Goal: Navigation & Orientation: Find specific page/section

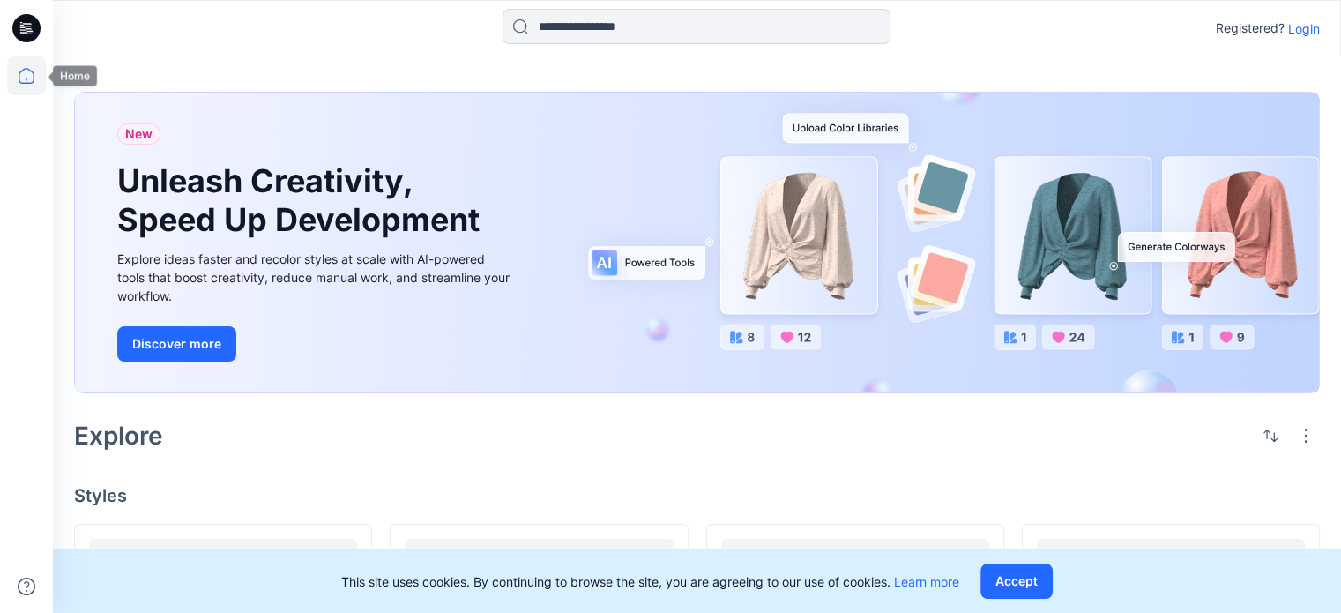
click at [26, 84] on icon at bounding box center [27, 76] width 16 height 16
click at [1313, 29] on p "Login" at bounding box center [1304, 28] width 32 height 19
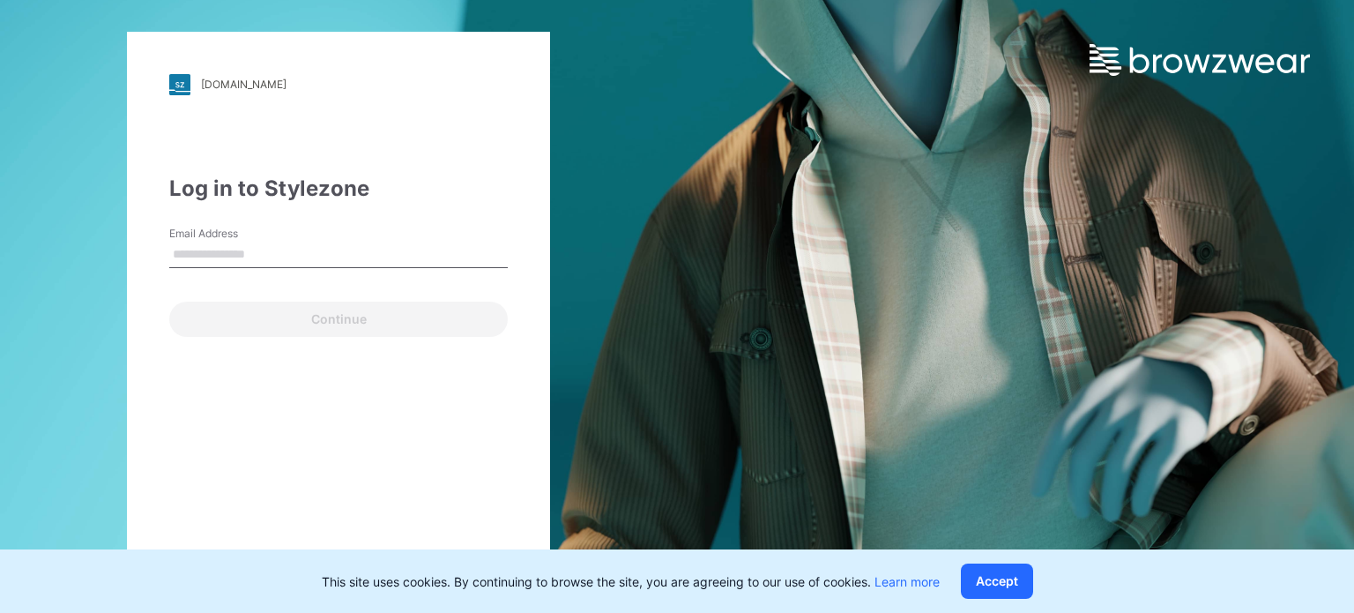
click at [260, 253] on input "Email Address" at bounding box center [338, 255] width 339 height 26
type input "**********"
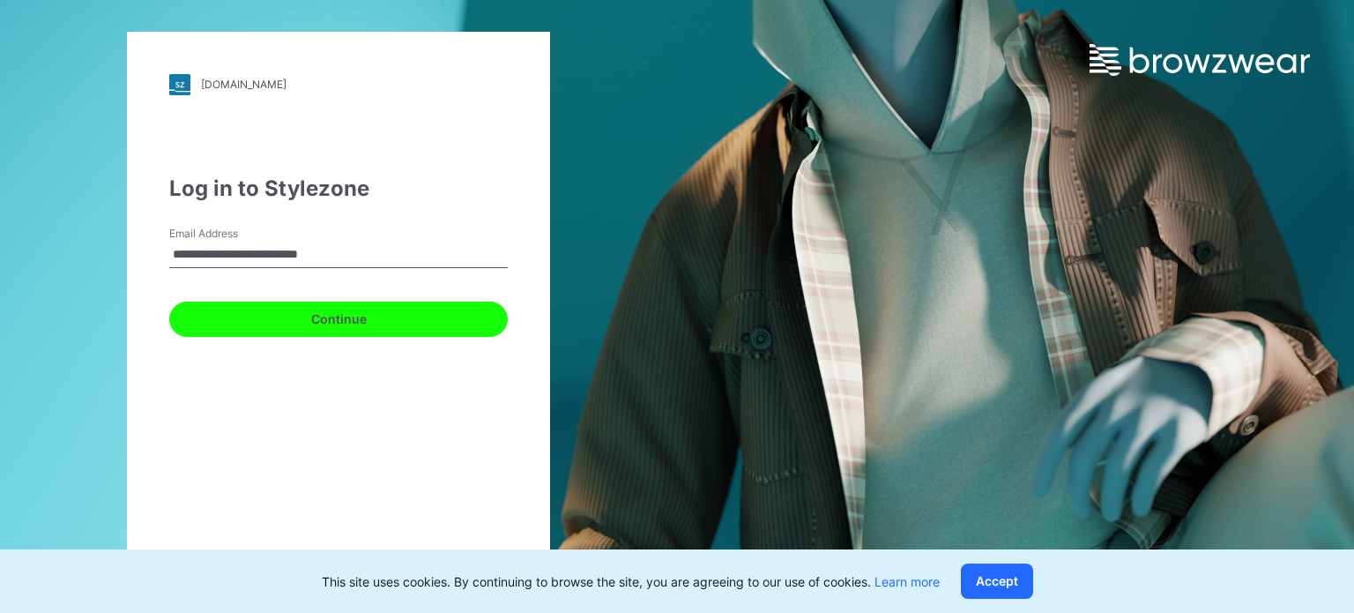
click at [347, 314] on button "Continue" at bounding box center [338, 319] width 339 height 35
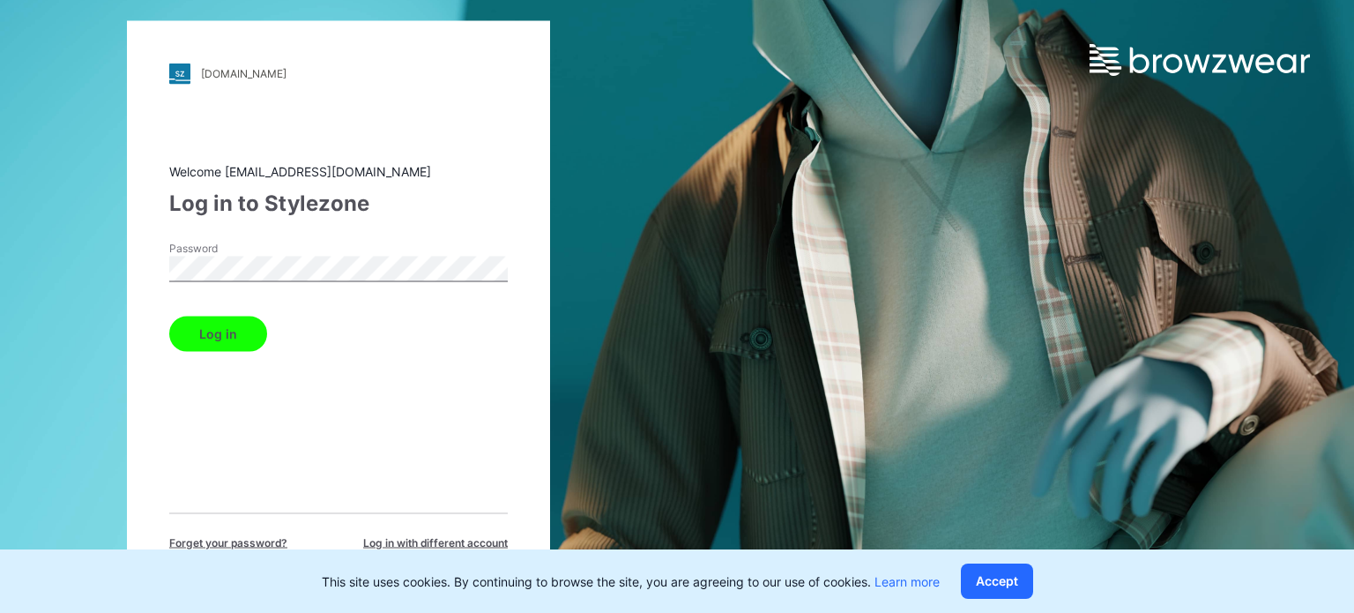
click at [212, 324] on button "Log in" at bounding box center [218, 333] width 98 height 35
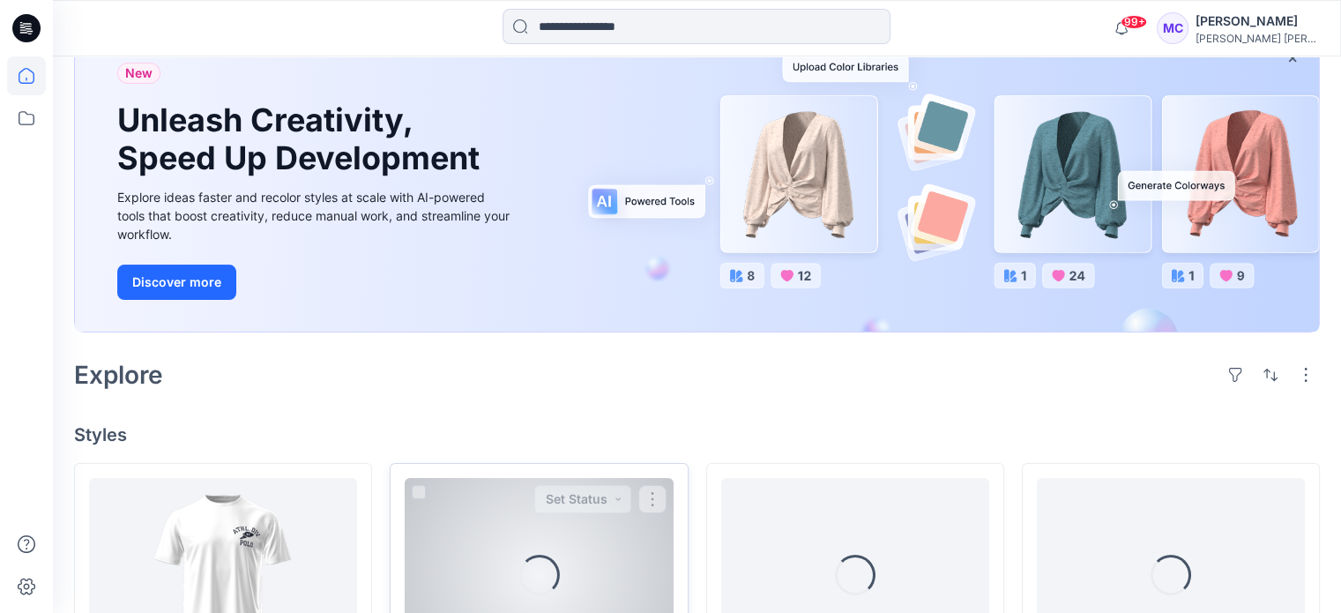
scroll to position [441, 0]
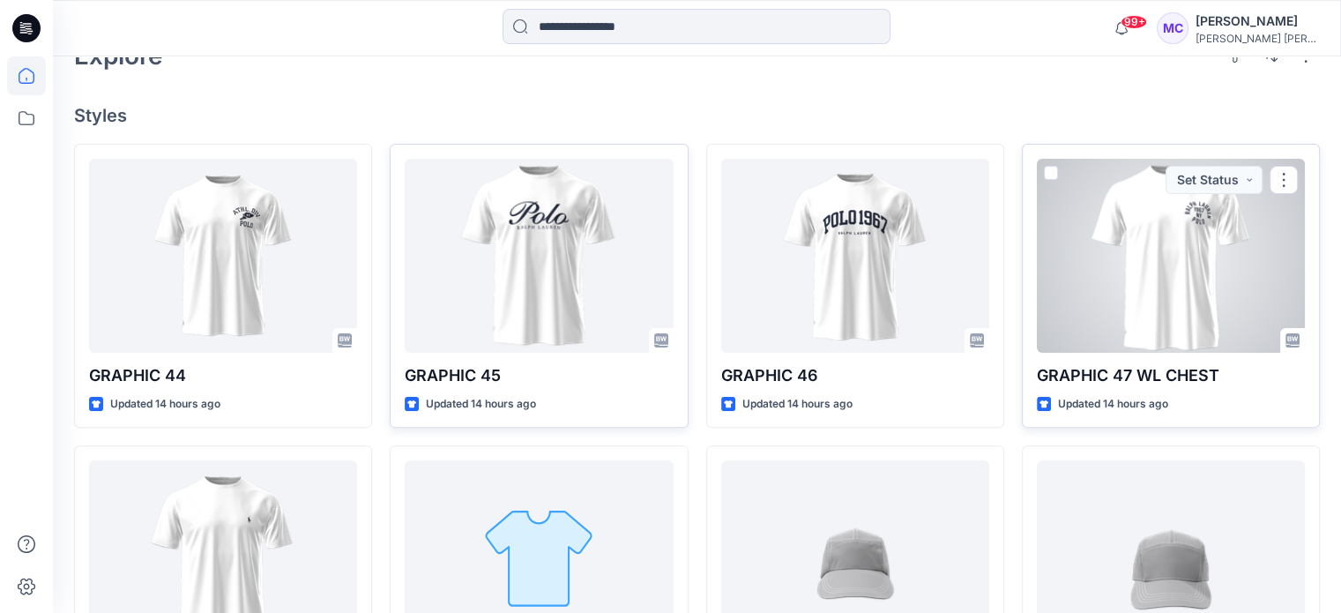
click at [1137, 338] on div at bounding box center [1171, 256] width 268 height 194
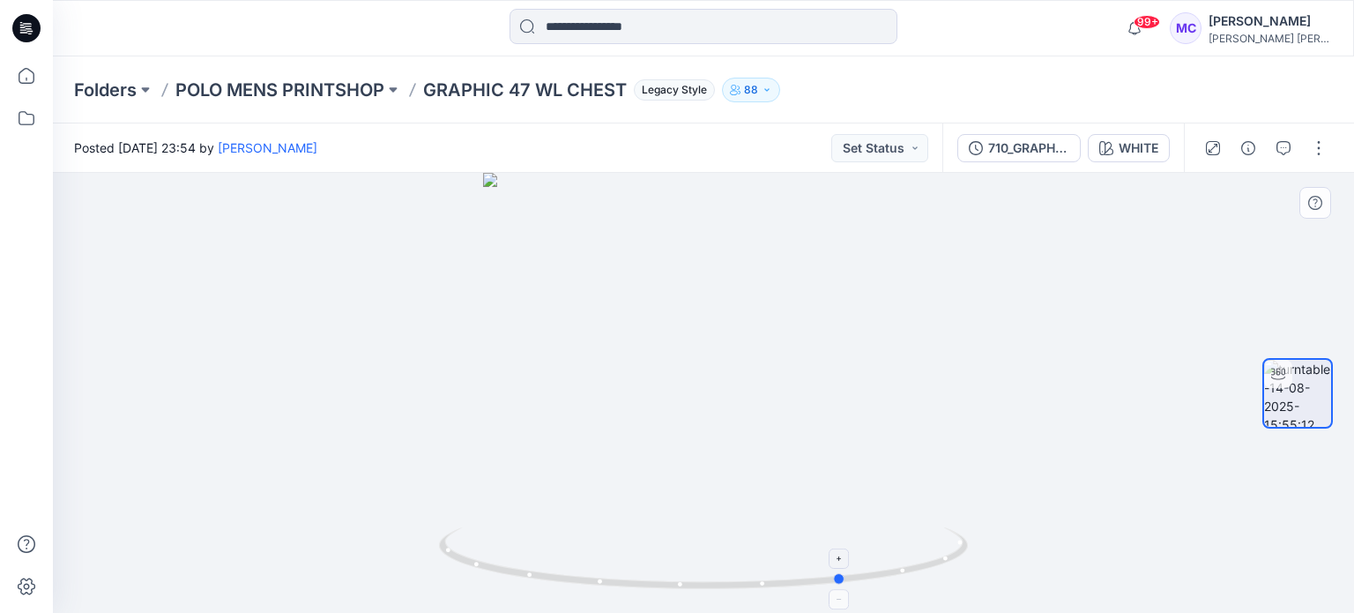
drag, startPoint x: 875, startPoint y: 560, endPoint x: 487, endPoint y: 536, distance: 388.7
click at [487, 536] on icon at bounding box center [705, 560] width 533 height 66
click at [310, 85] on p "POLO MENS PRINTSHOP" at bounding box center [279, 90] width 209 height 25
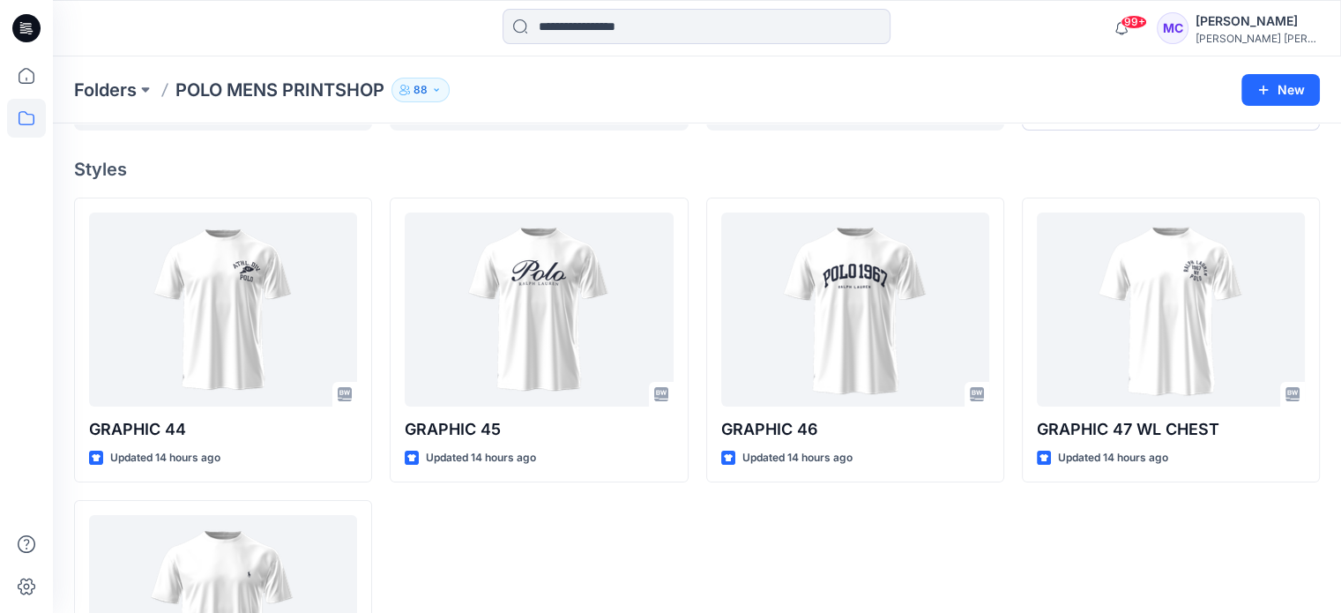
scroll to position [176, 0]
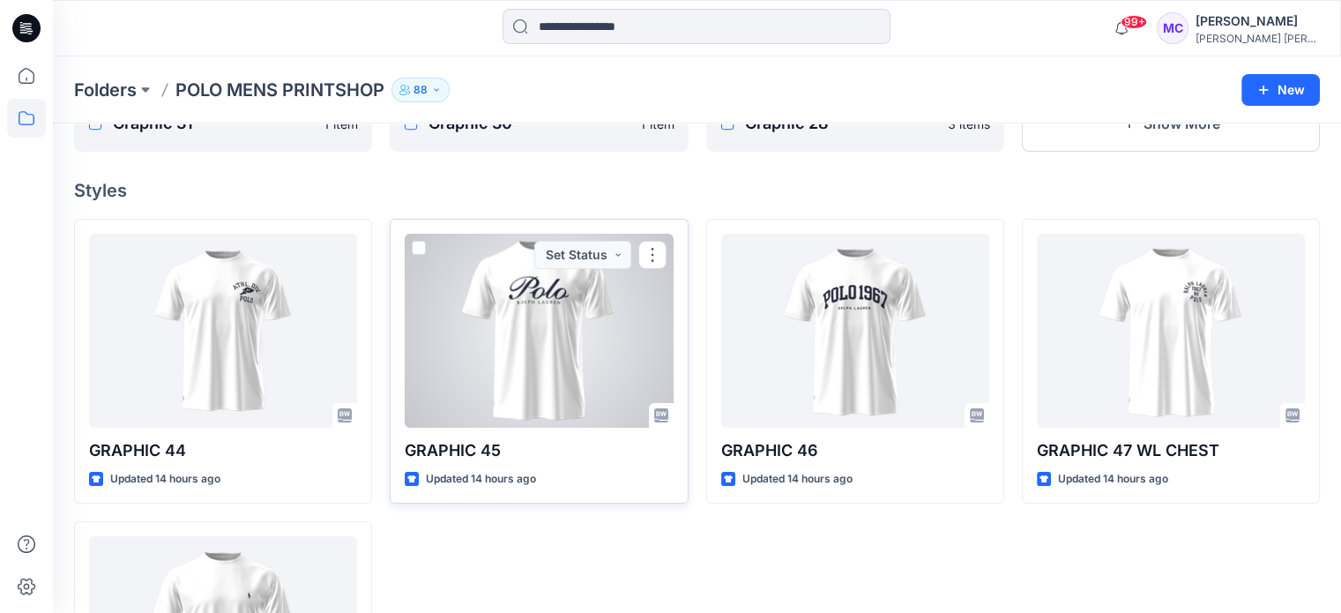
click at [565, 362] on div at bounding box center [539, 331] width 268 height 194
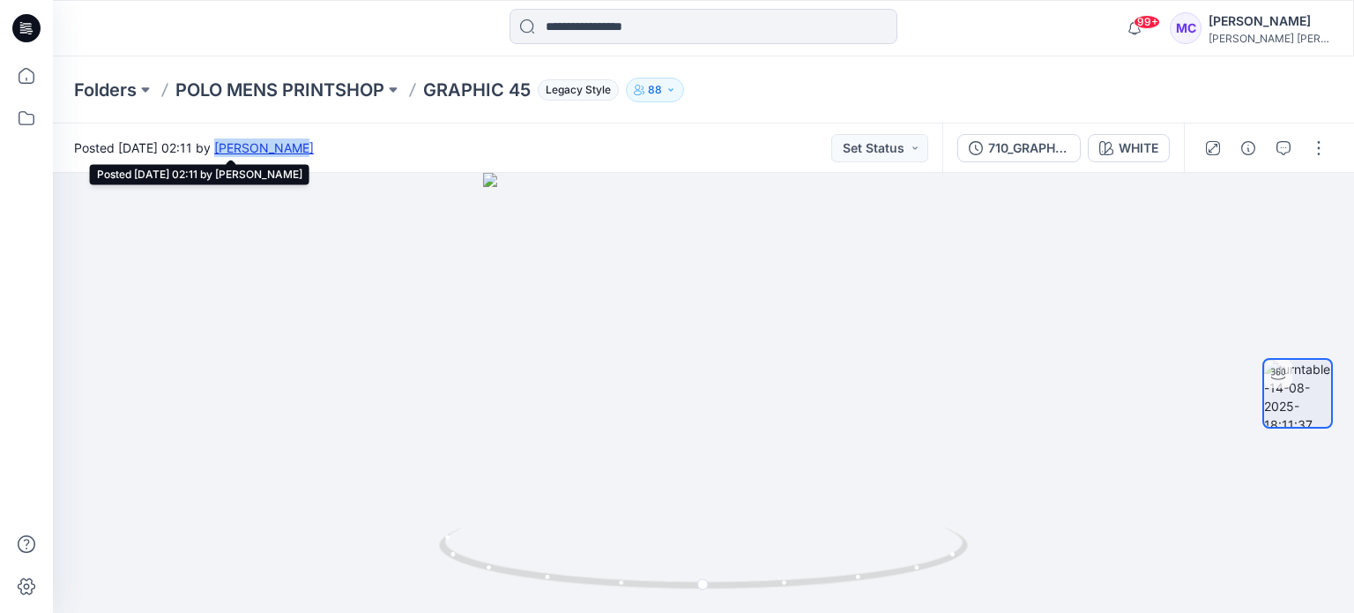
drag, startPoint x: 394, startPoint y: 151, endPoint x: 311, endPoint y: 151, distance: 82.9
click at [311, 151] on div "Posted [DATE] 02:11 by [PERSON_NAME] Set Status" at bounding box center [498, 147] width 890 height 48
drag, startPoint x: 779, startPoint y: 507, endPoint x: 868, endPoint y: 505, distance: 89.1
click at [868, 505] on div at bounding box center [703, 393] width 1301 height 440
drag, startPoint x: 891, startPoint y: 578, endPoint x: 362, endPoint y: 398, distance: 559.6
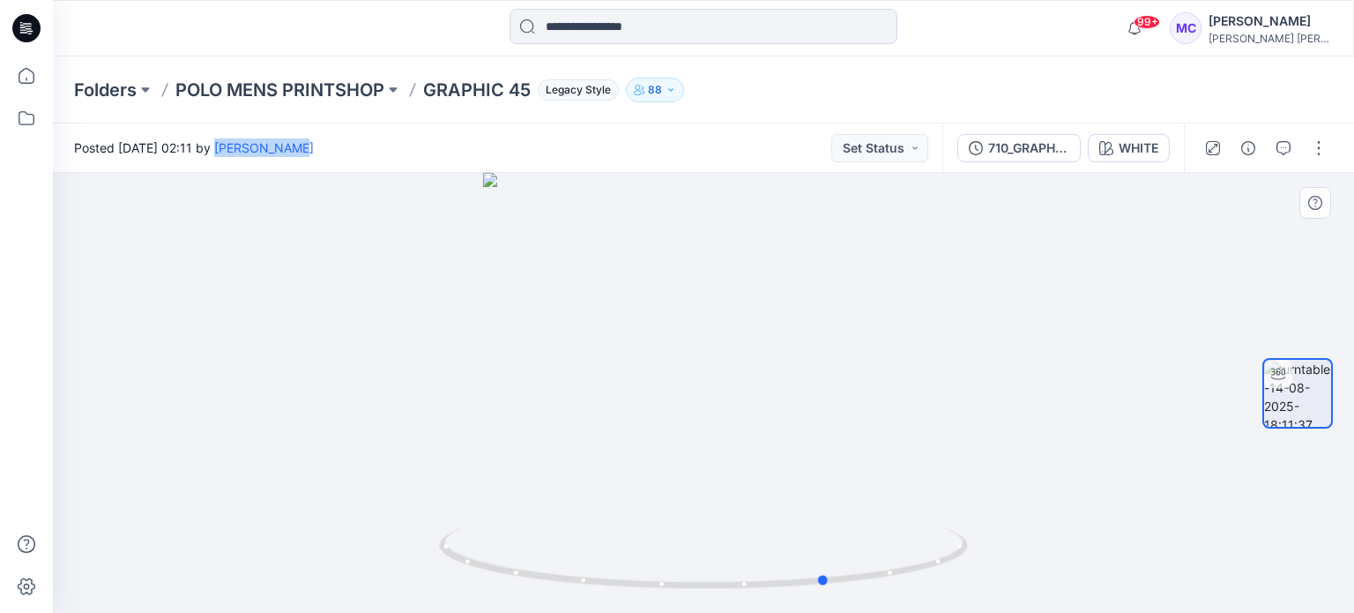
click at [362, 398] on div at bounding box center [703, 393] width 1301 height 440
click at [229, 351] on div at bounding box center [703, 393] width 1301 height 440
drag, startPoint x: 792, startPoint y: 294, endPoint x: 266, endPoint y: 267, distance: 526.2
click at [266, 267] on div at bounding box center [703, 393] width 1301 height 440
click at [11, 123] on icon at bounding box center [26, 118] width 39 height 39
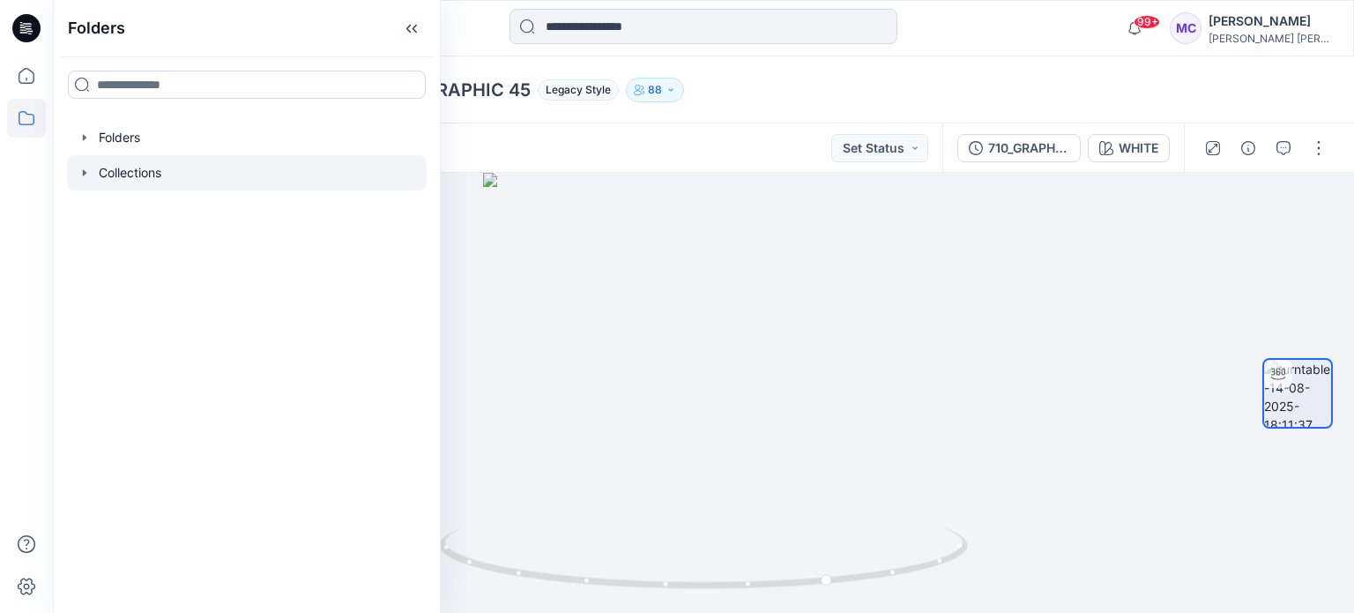
click at [86, 175] on icon "button" at bounding box center [85, 173] width 14 height 14
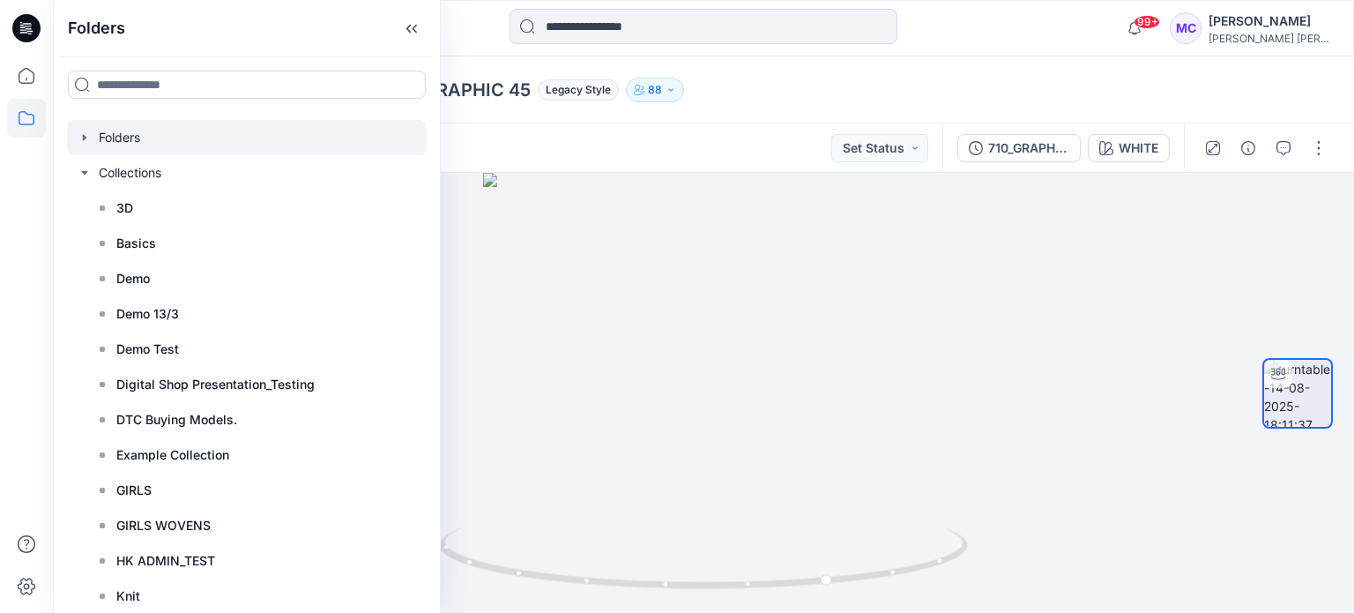
click at [78, 140] on icon "button" at bounding box center [85, 137] width 14 height 14
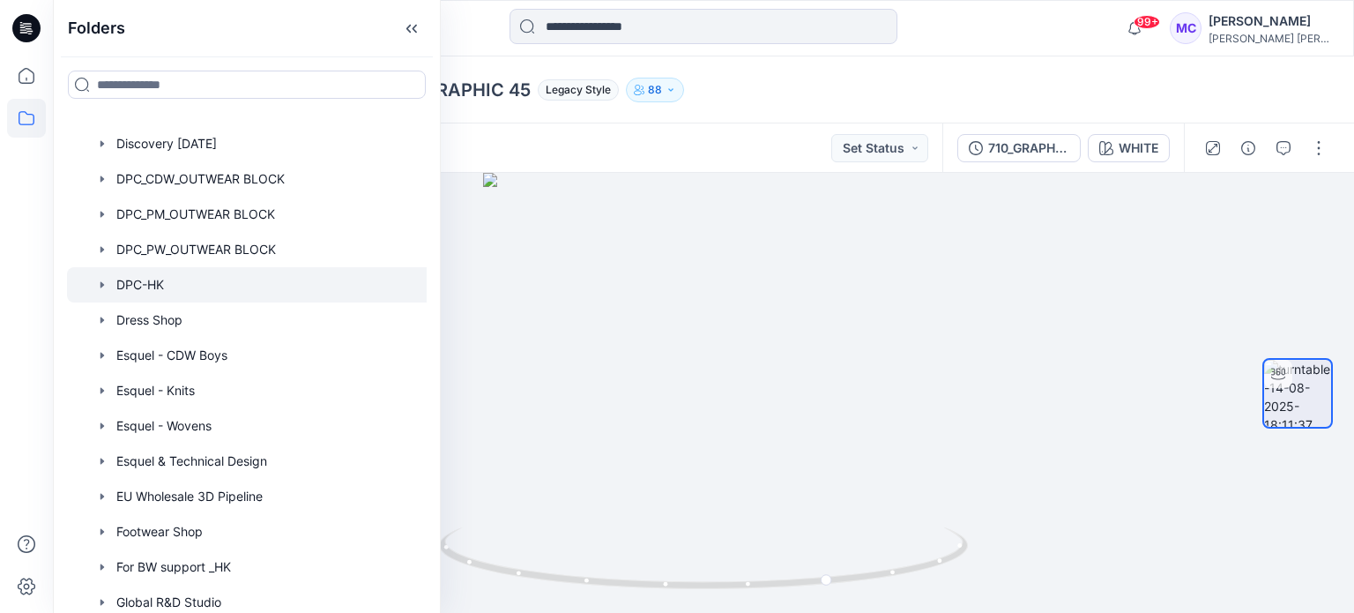
scroll to position [1058, 0]
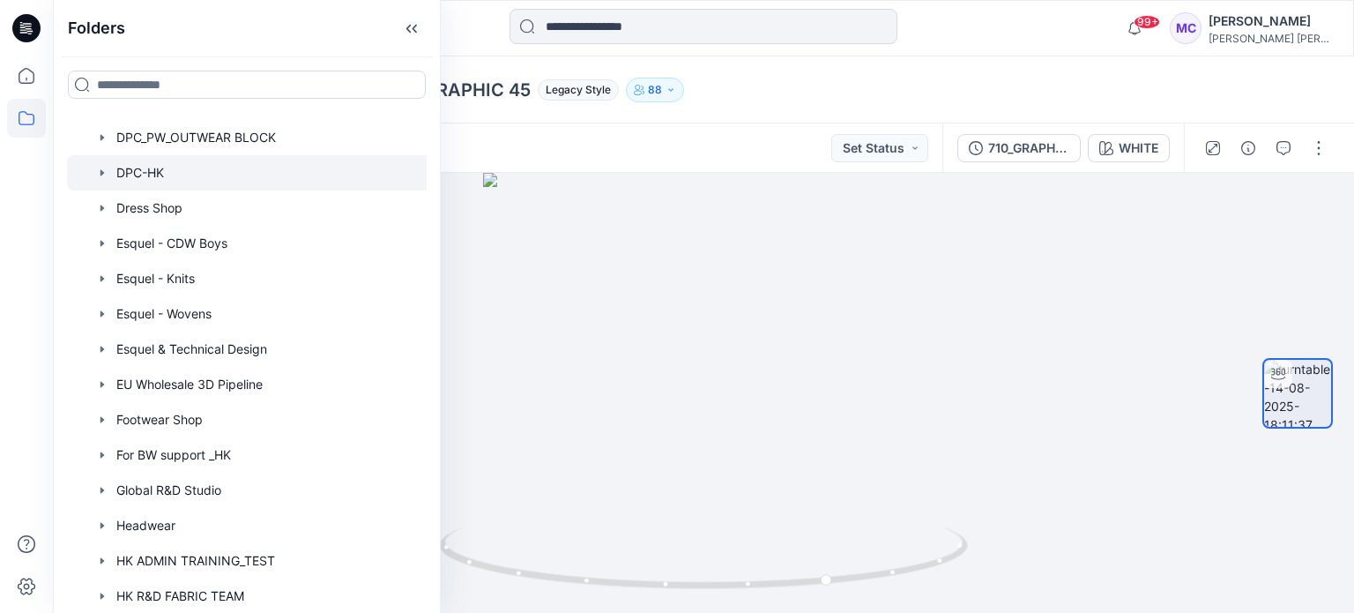
click at [162, 177] on div at bounding box center [270, 172] width 406 height 35
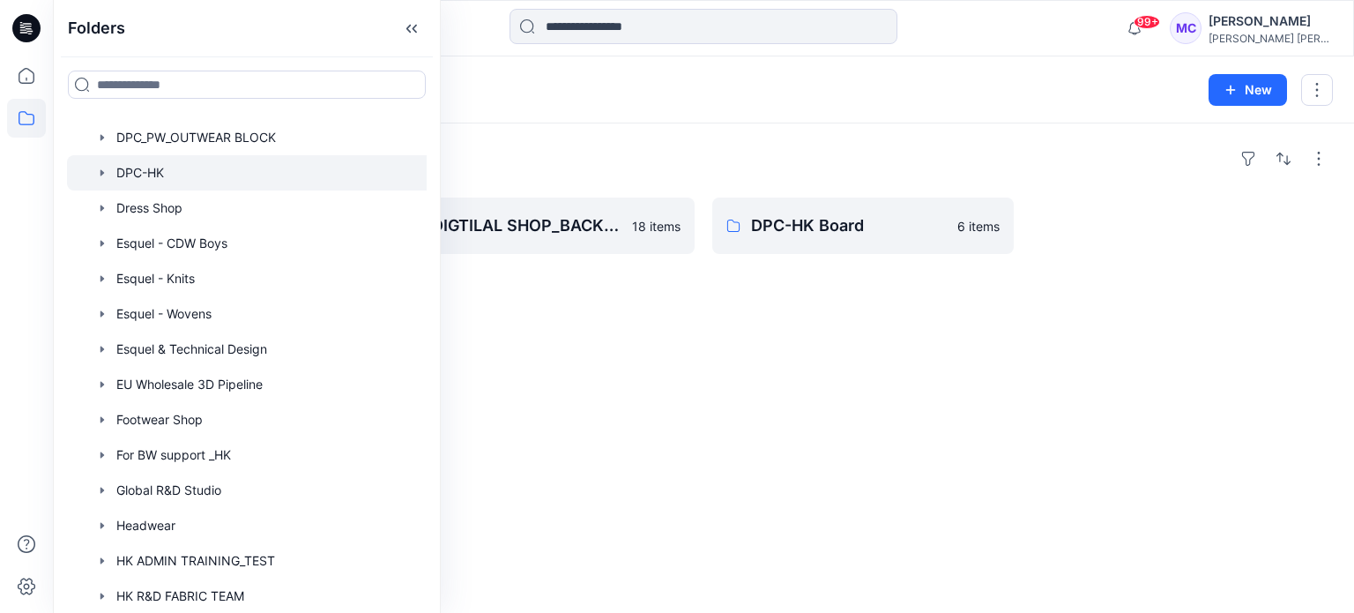
click at [670, 410] on div "Folders AVALIABLITY fabric 18 items DIGTILAL SHOP_BACK UP 18 items DPC-HK Board…" at bounding box center [703, 367] width 1301 height 489
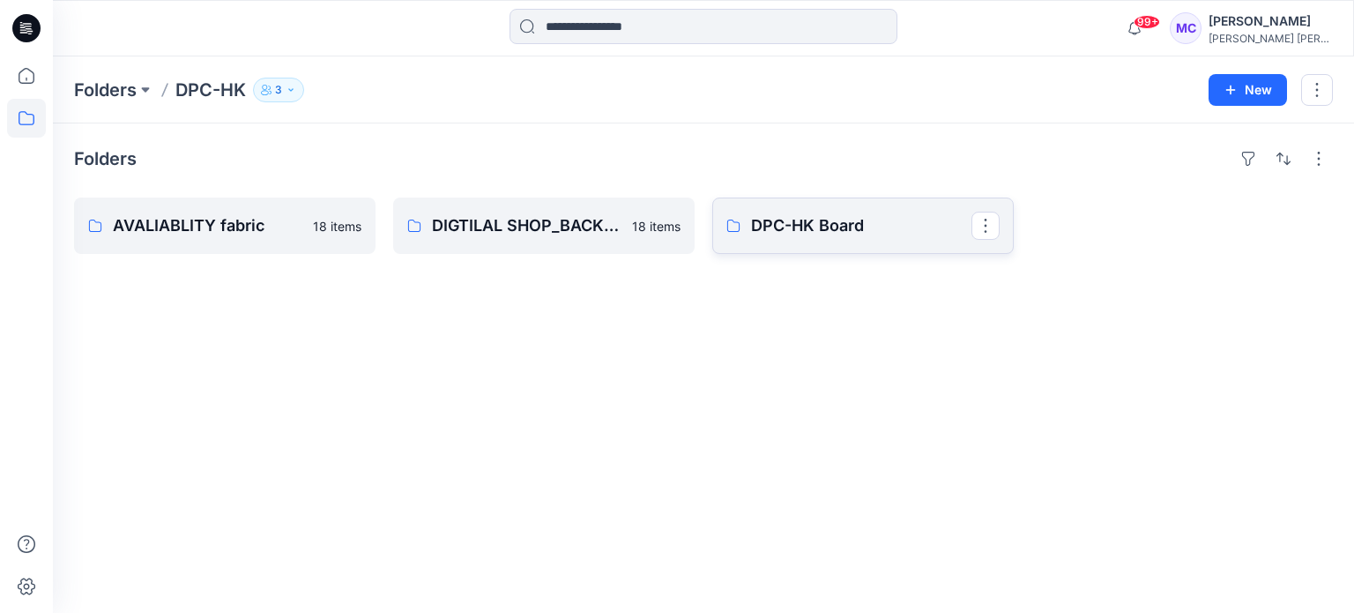
click at [800, 223] on p "DPC-HK Board" at bounding box center [861, 225] width 220 height 25
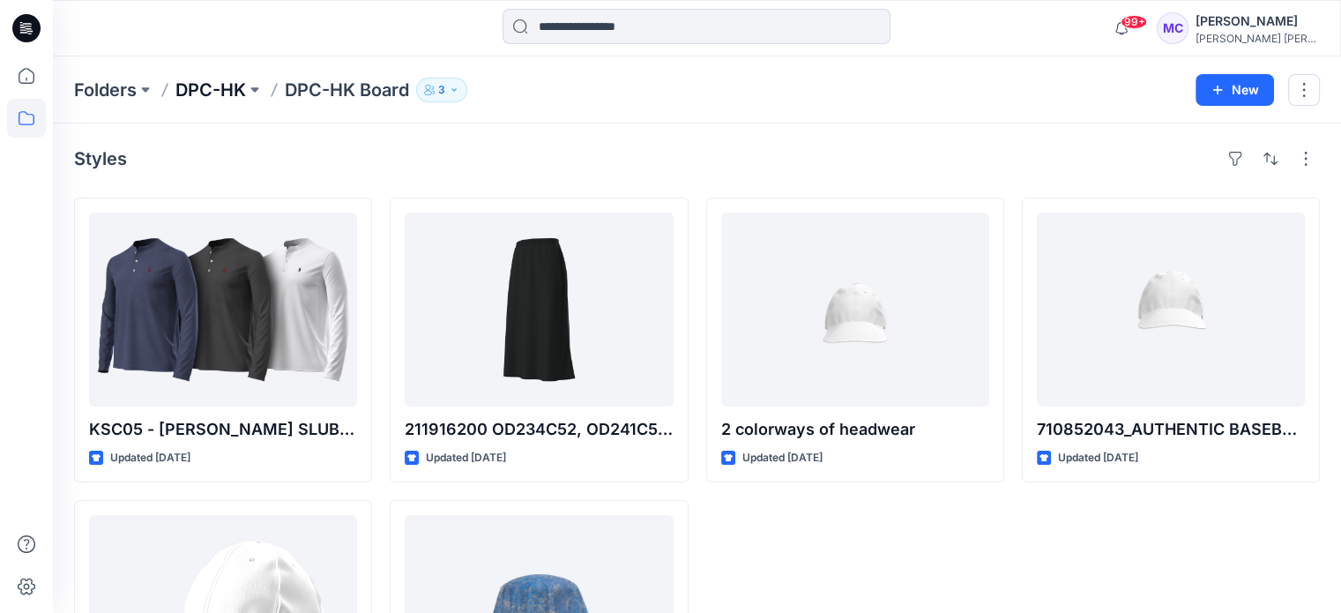
click at [200, 95] on p "DPC-HK" at bounding box center [210, 90] width 71 height 25
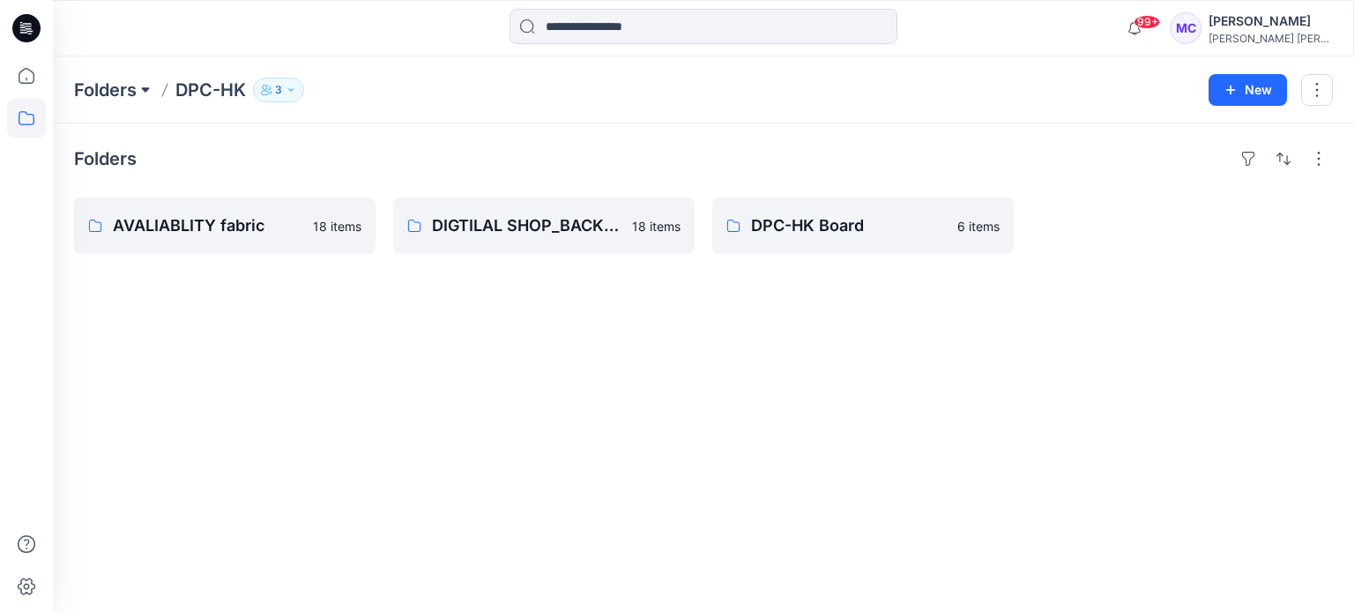
click at [141, 91] on button at bounding box center [146, 90] width 18 height 25
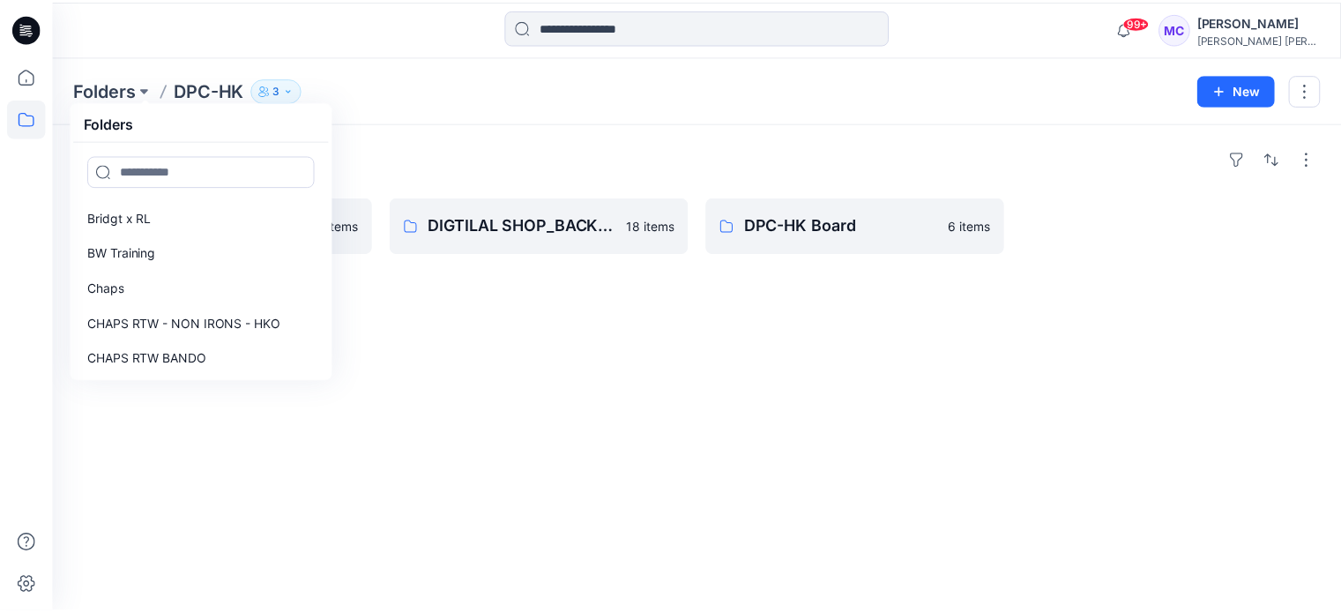
scroll to position [211, 0]
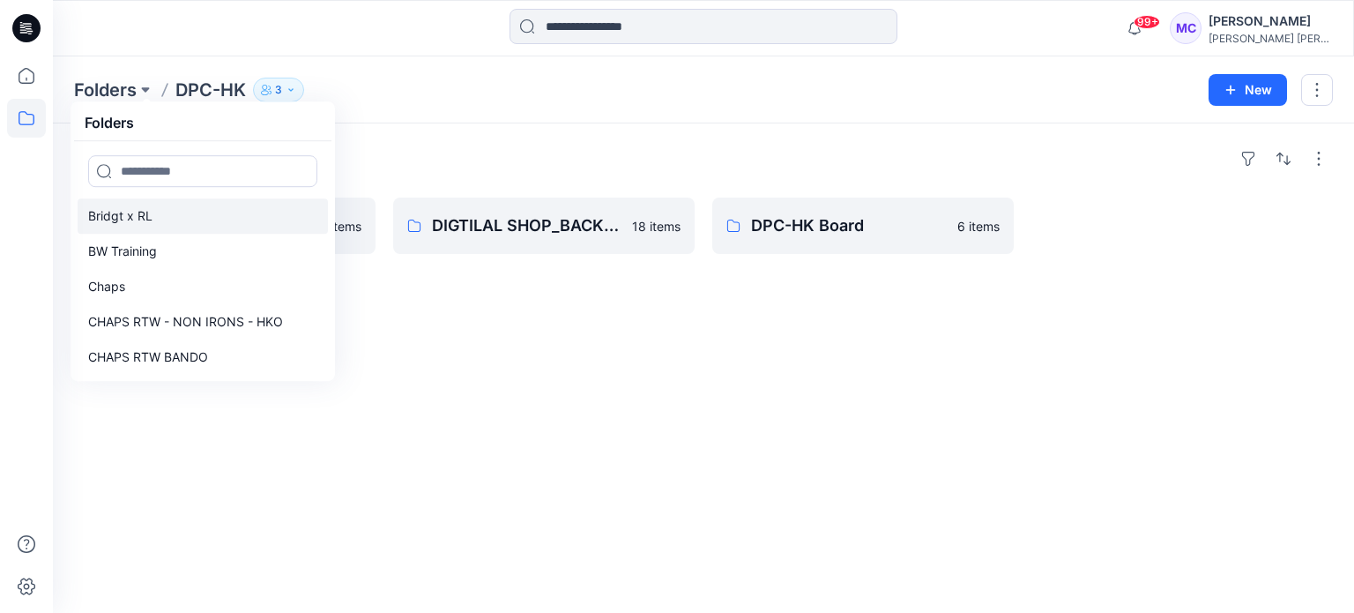
click at [227, 222] on link "Bridgt x RL" at bounding box center [203, 215] width 250 height 35
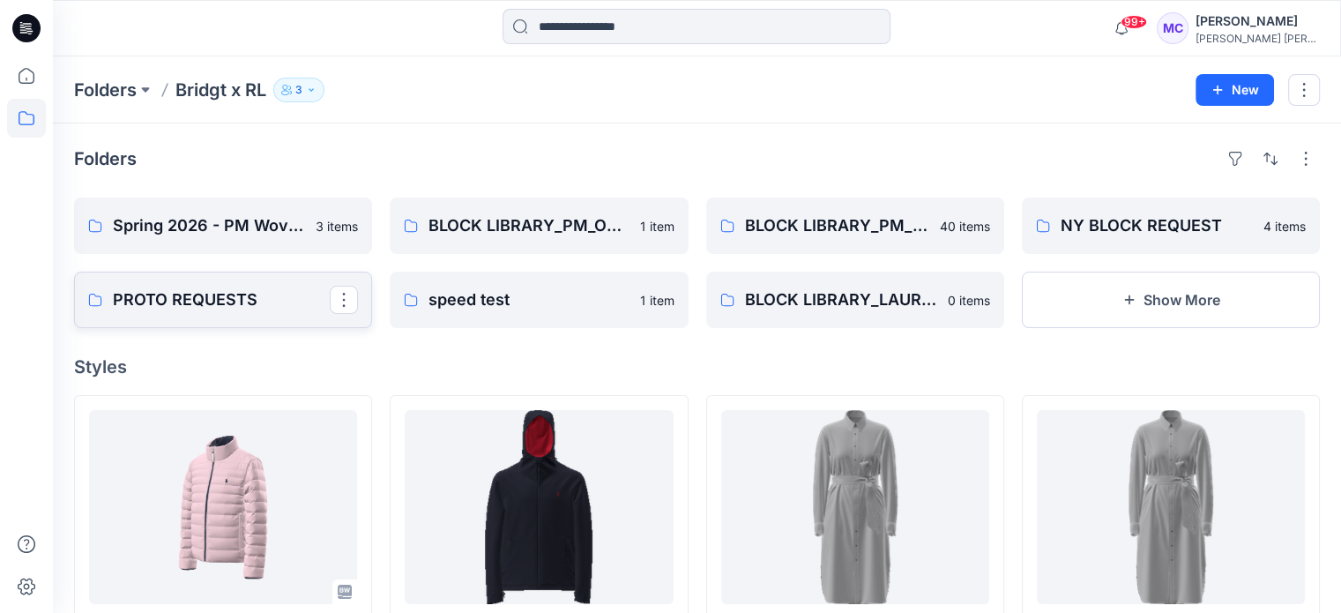
click at [242, 299] on p "PROTO REQUESTS" at bounding box center [221, 299] width 217 height 25
click at [1150, 301] on button "Show More" at bounding box center [1171, 300] width 298 height 56
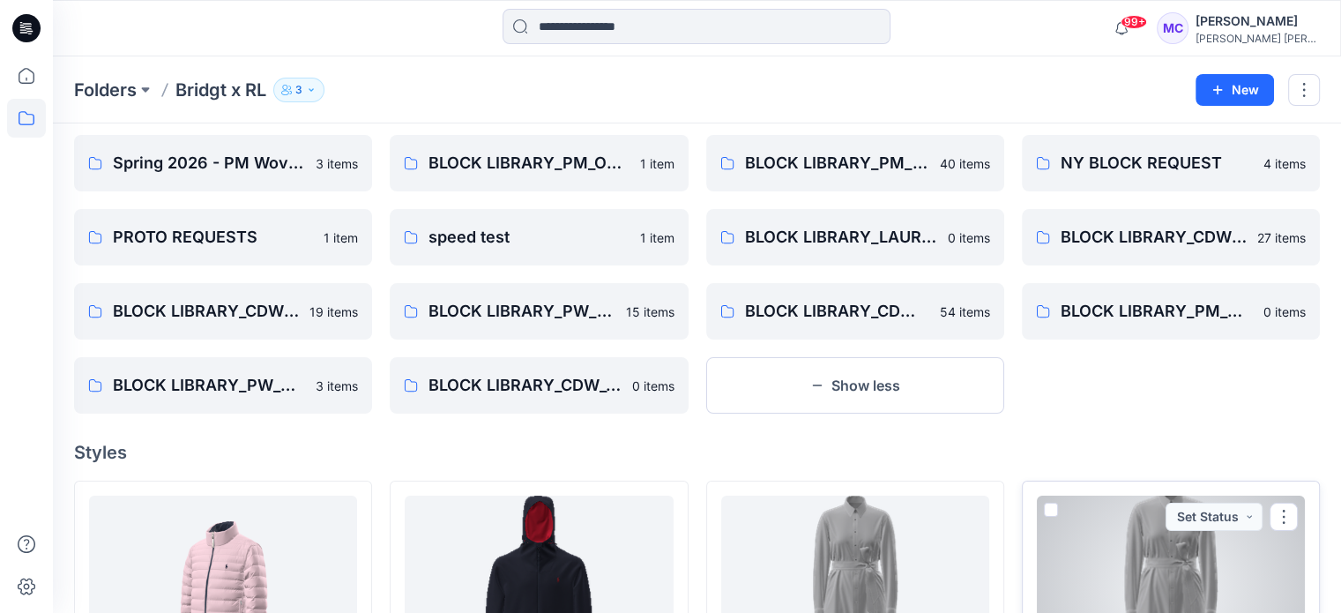
scroll to position [58, 0]
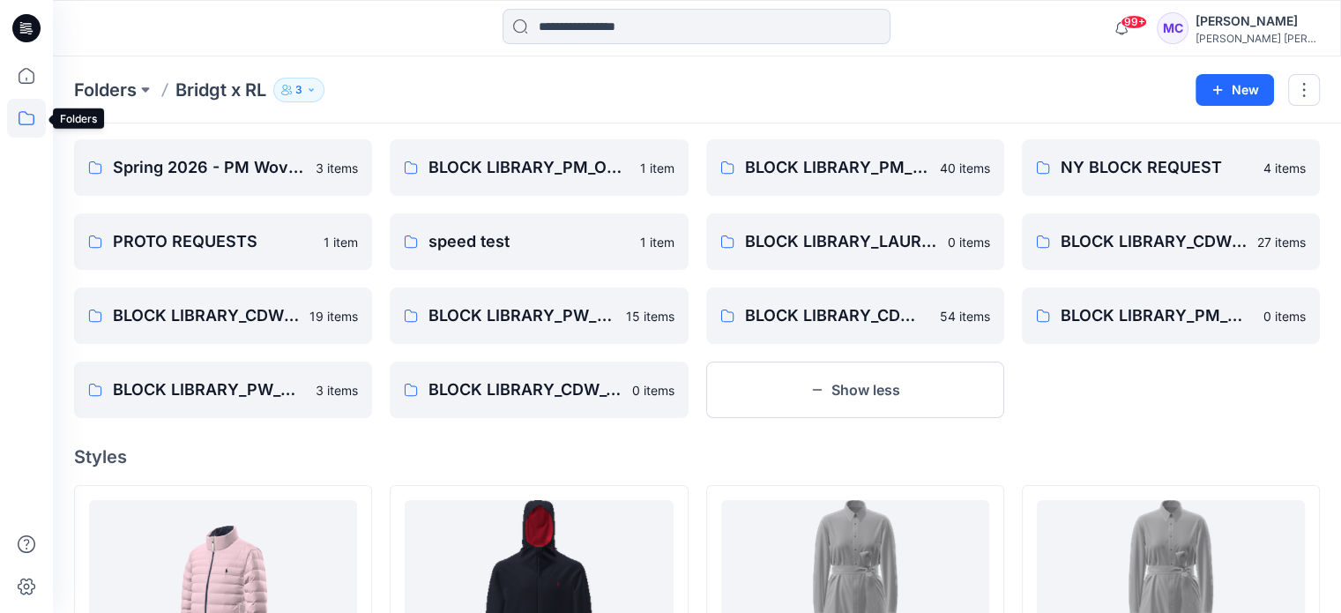
click at [22, 118] on icon at bounding box center [26, 118] width 39 height 39
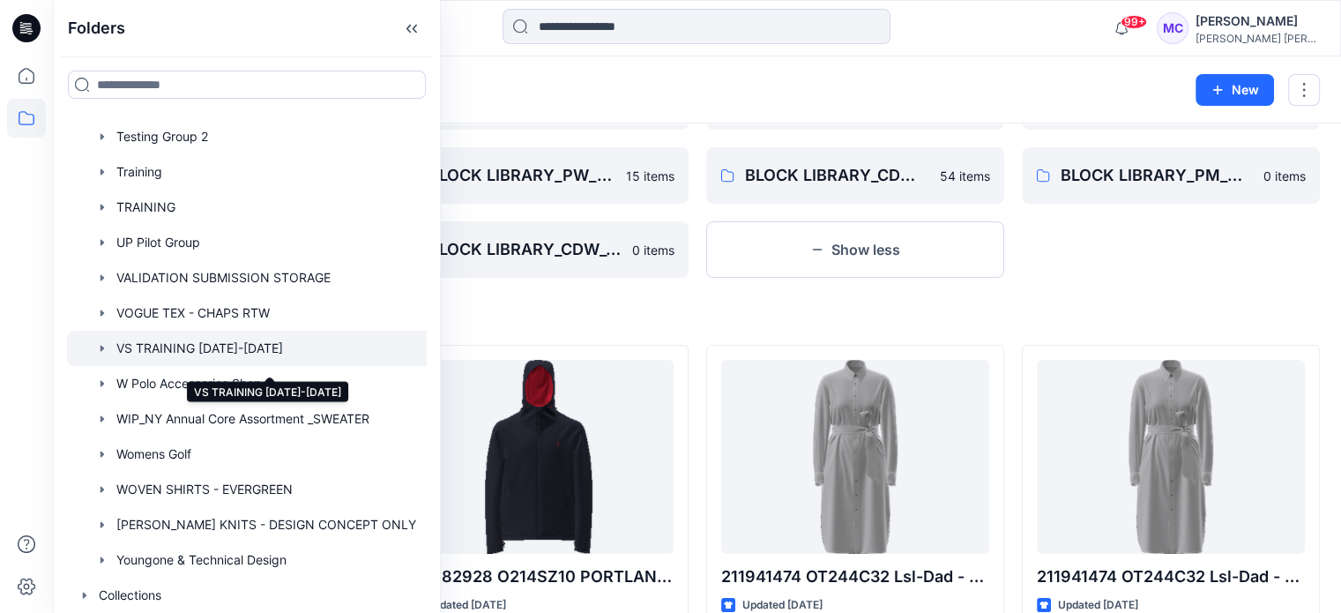
scroll to position [235, 0]
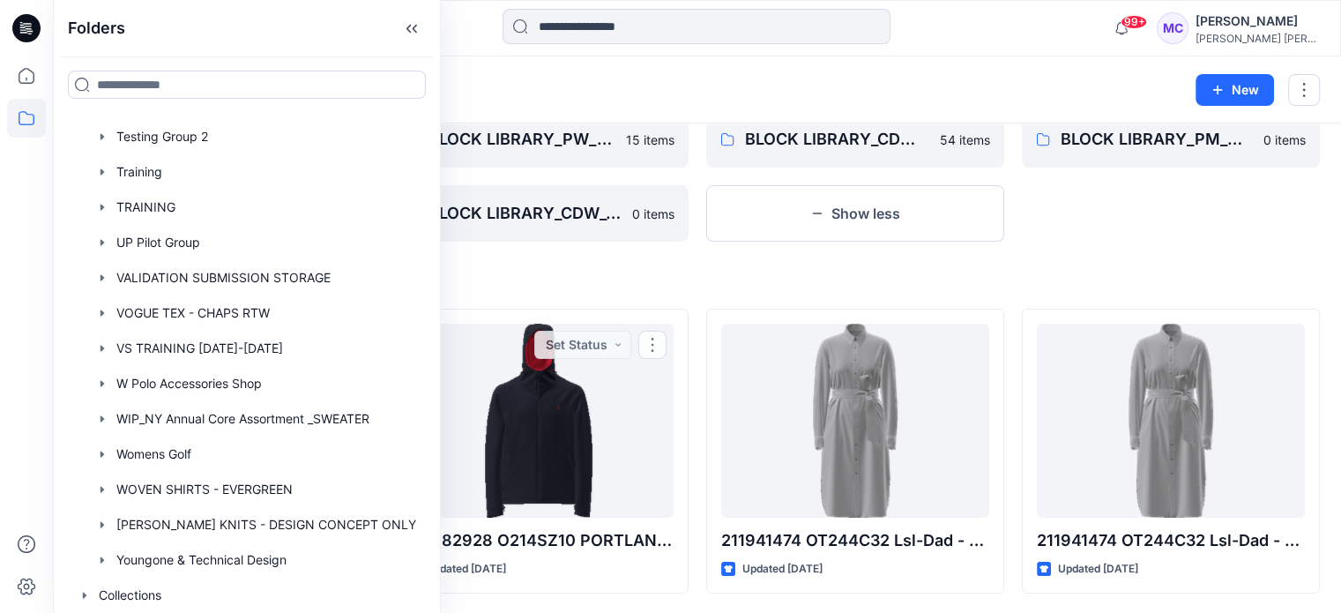
click at [550, 282] on h4 "Styles" at bounding box center [697, 280] width 1246 height 21
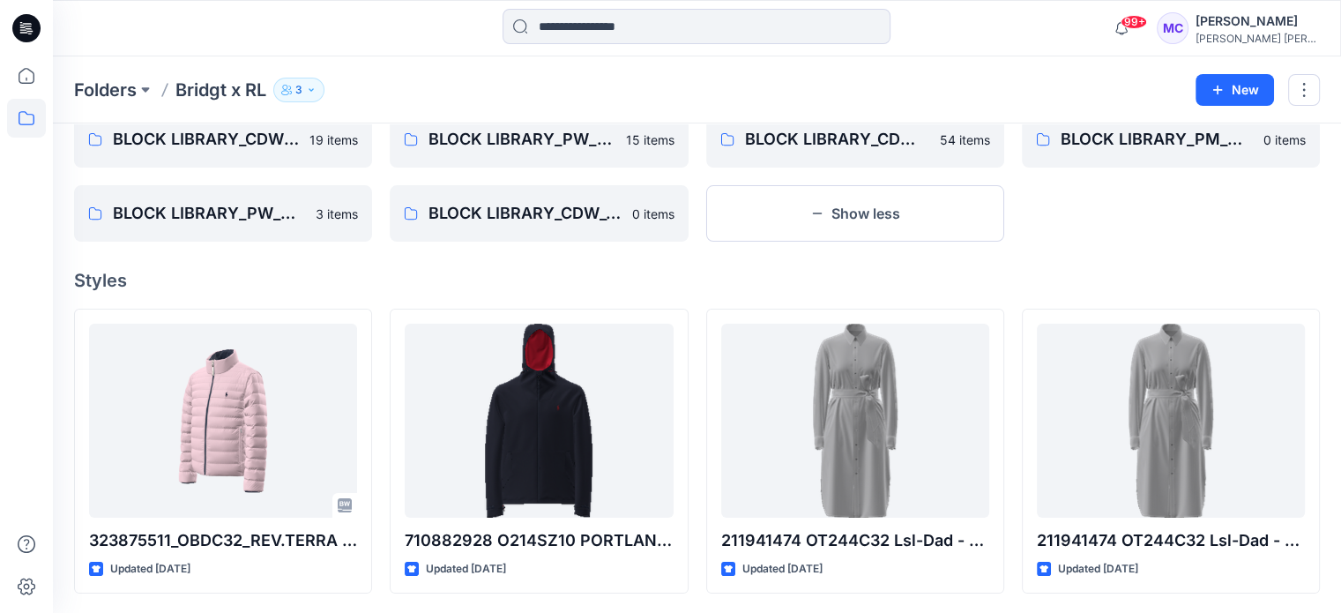
click at [19, 38] on icon at bounding box center [26, 28] width 28 height 28
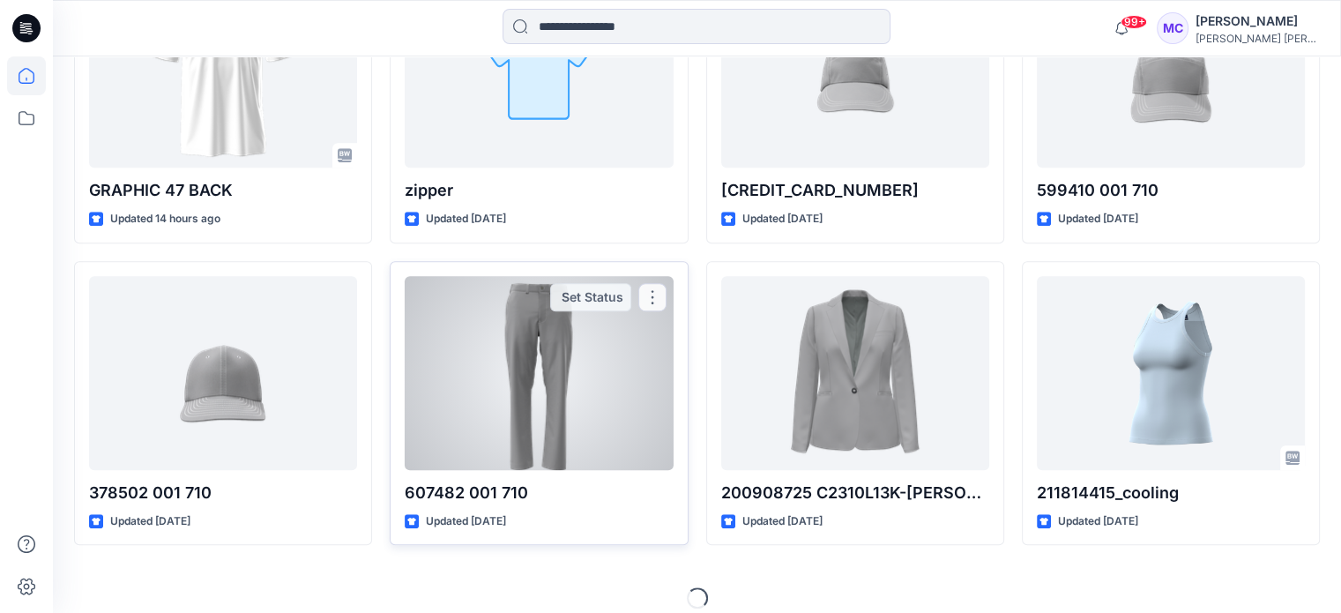
scroll to position [940, 0]
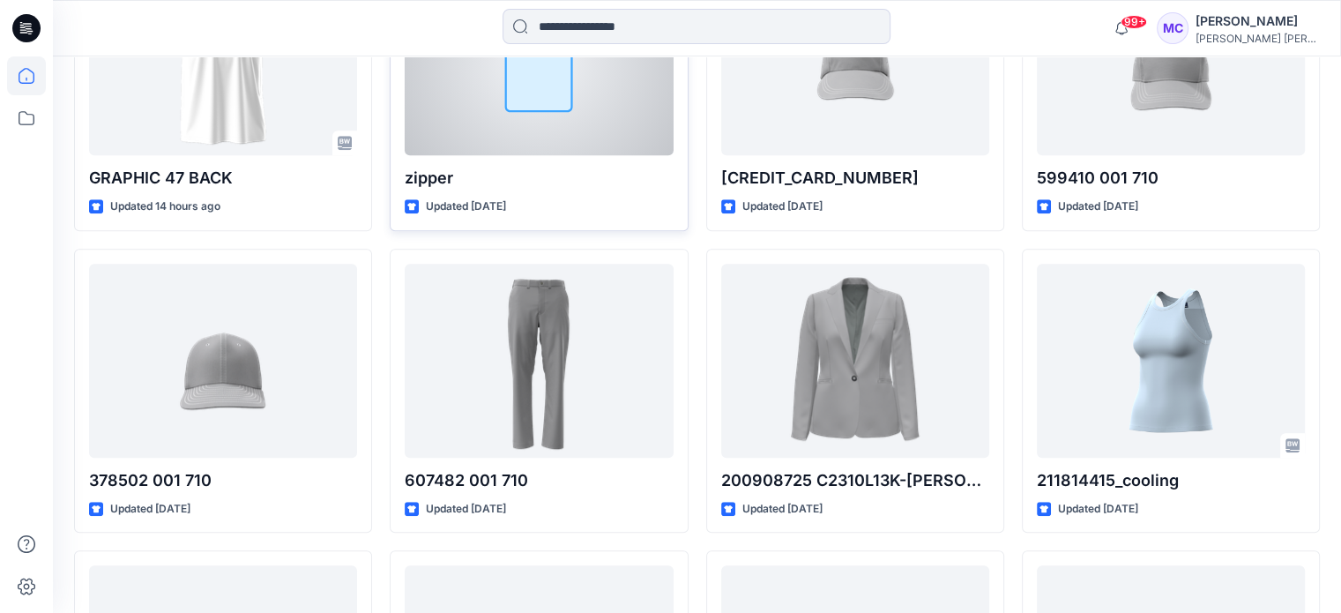
click at [526, 123] on div at bounding box center [539, 58] width 268 height 194
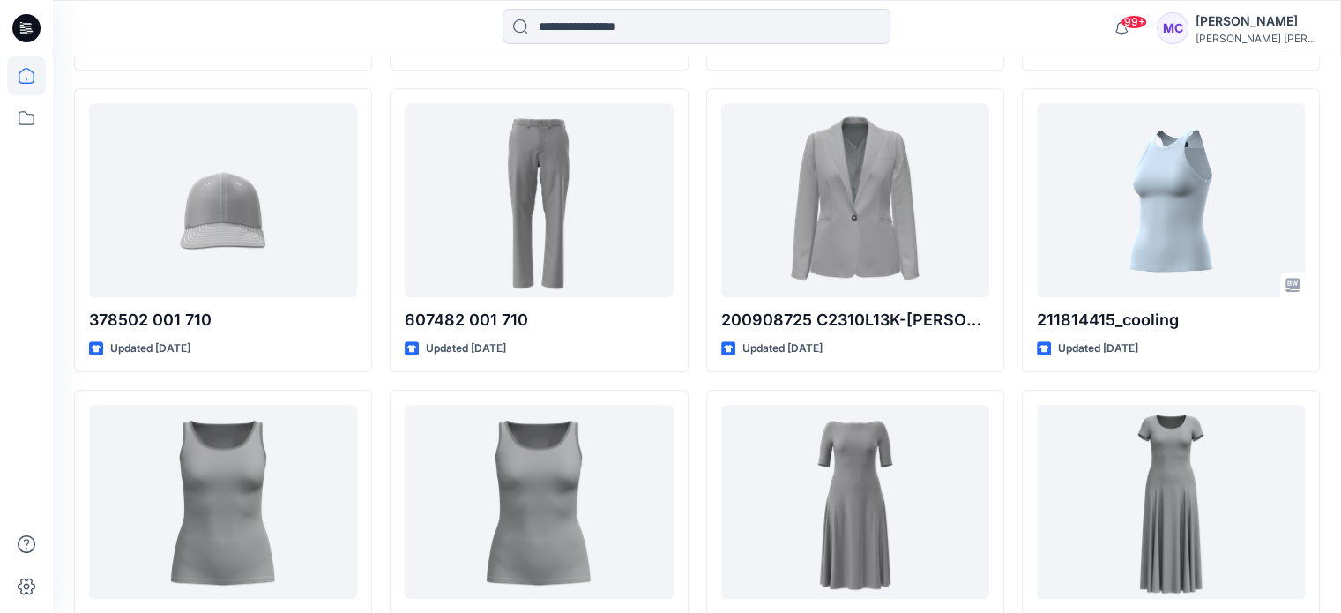
scroll to position [1204, 0]
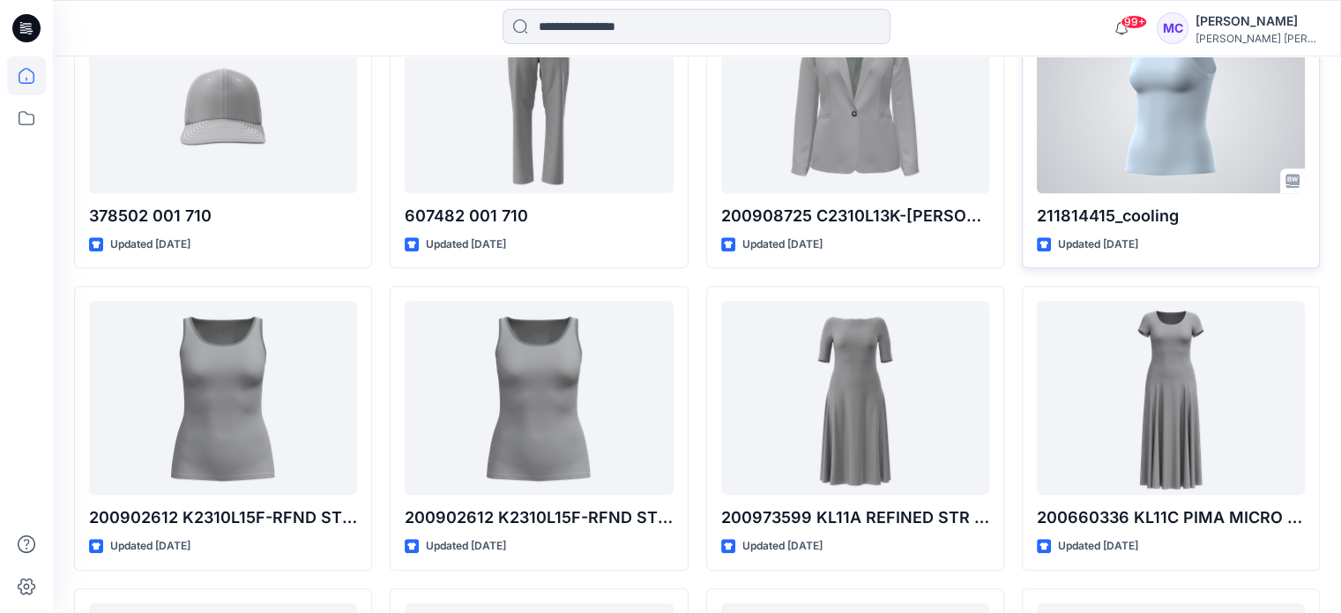
click at [1160, 211] on p "211814415_cooling" at bounding box center [1171, 216] width 268 height 25
click at [1146, 158] on div at bounding box center [1171, 96] width 268 height 194
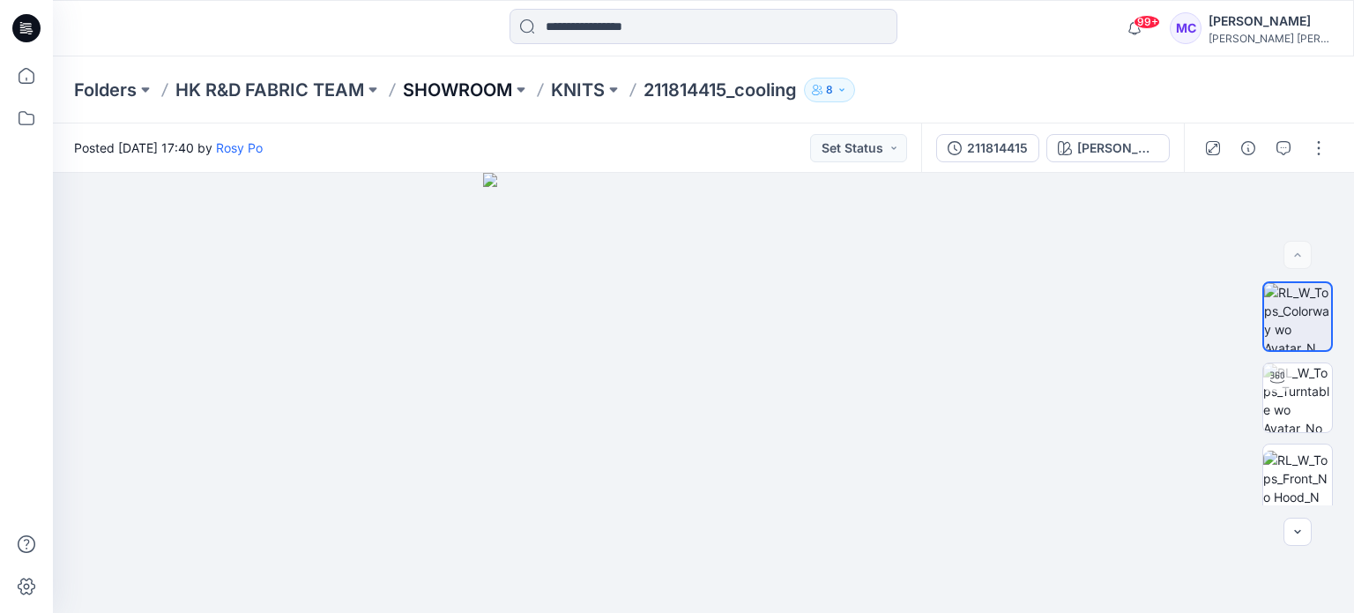
click at [435, 88] on p "SHOWROOM" at bounding box center [457, 90] width 109 height 25
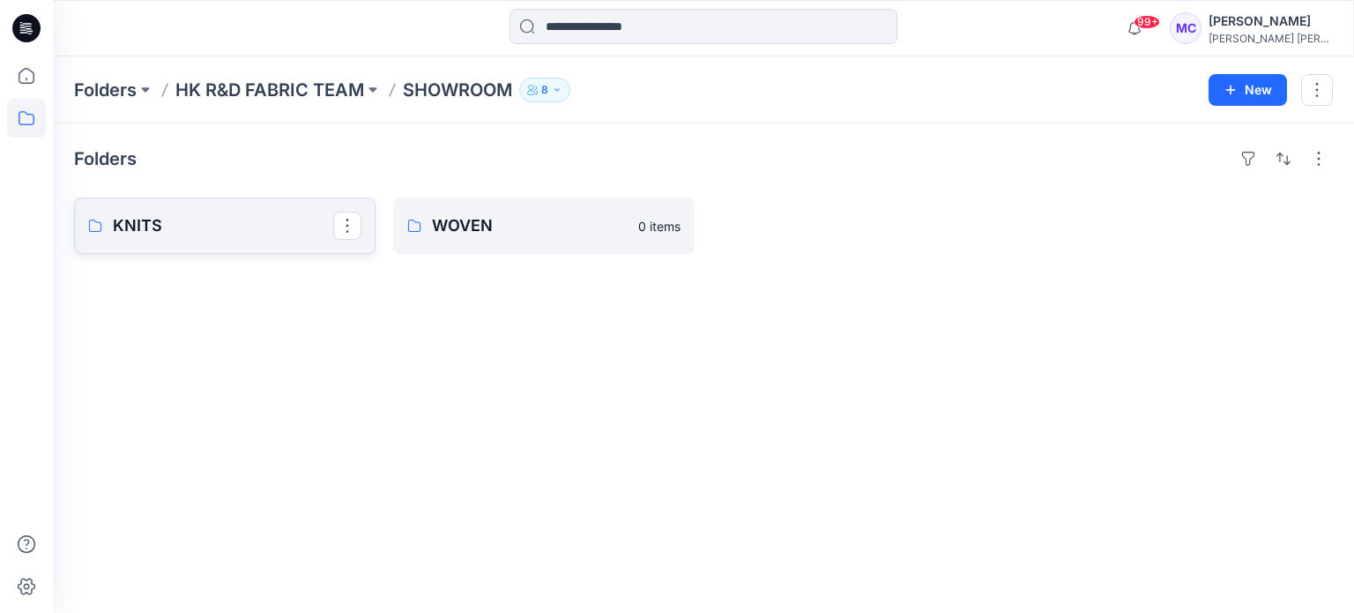
click at [145, 228] on p "KNITS" at bounding box center [223, 225] width 220 height 25
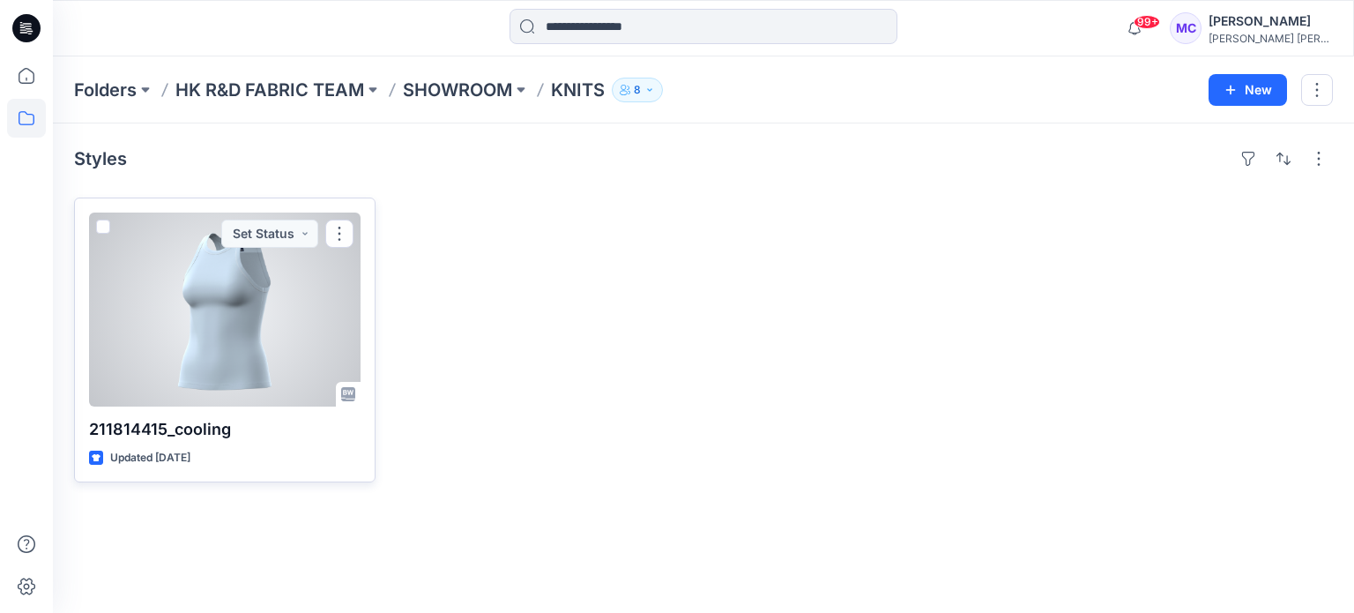
click at [175, 335] on div at bounding box center [225, 309] width 272 height 194
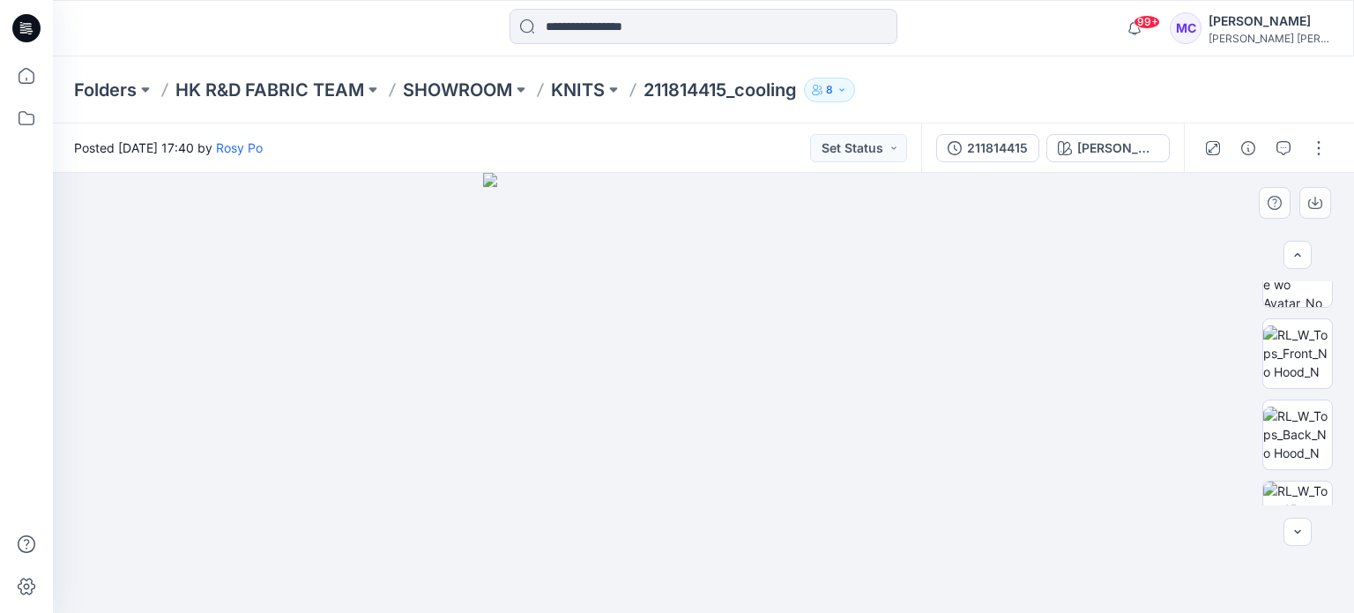
scroll to position [170, 0]
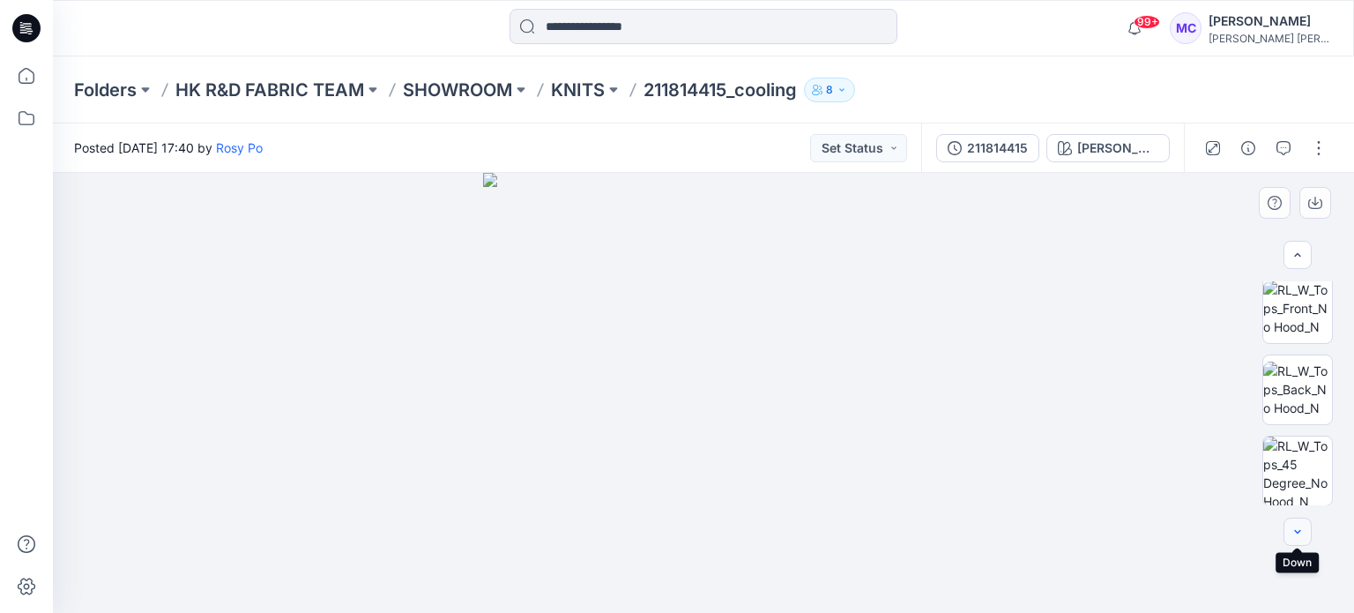
click at [1299, 531] on icon "button" at bounding box center [1297, 531] width 6 height 4
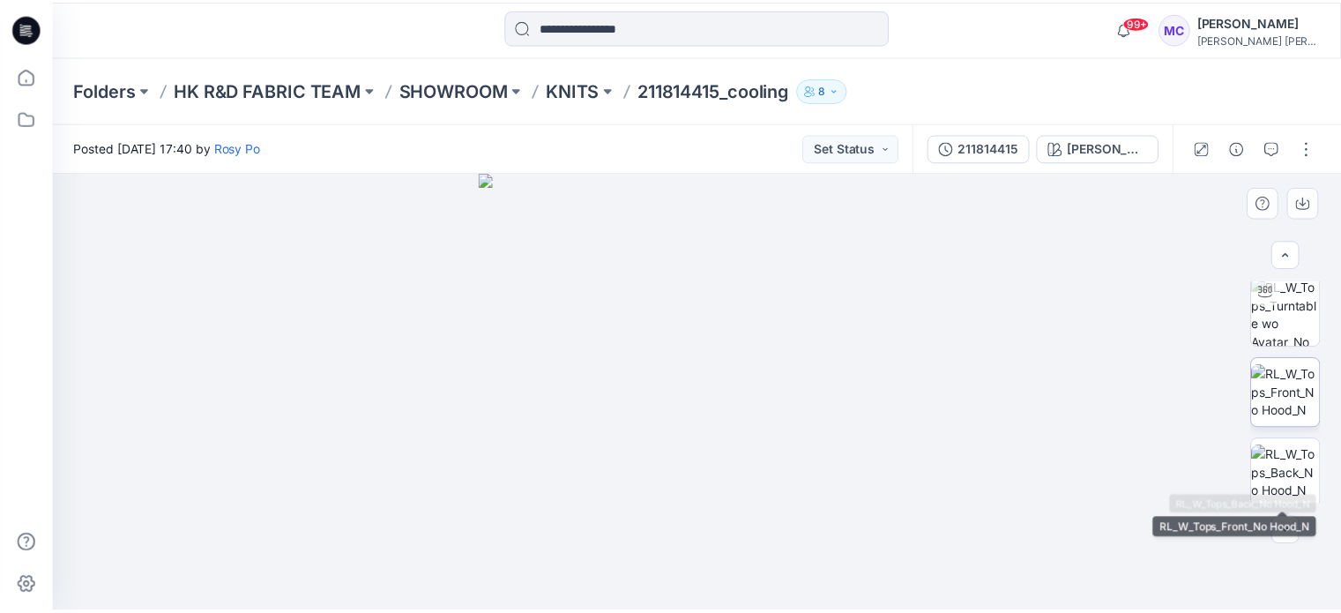
scroll to position [0, 0]
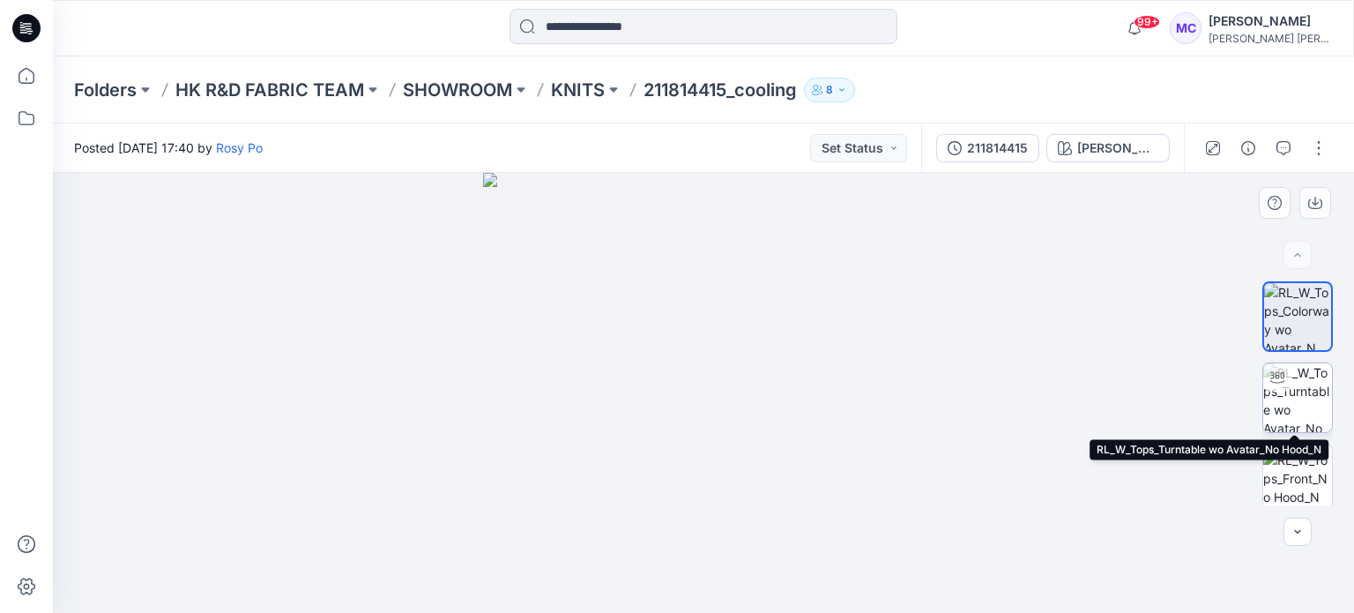
click at [1298, 397] on img at bounding box center [1298, 397] width 69 height 69
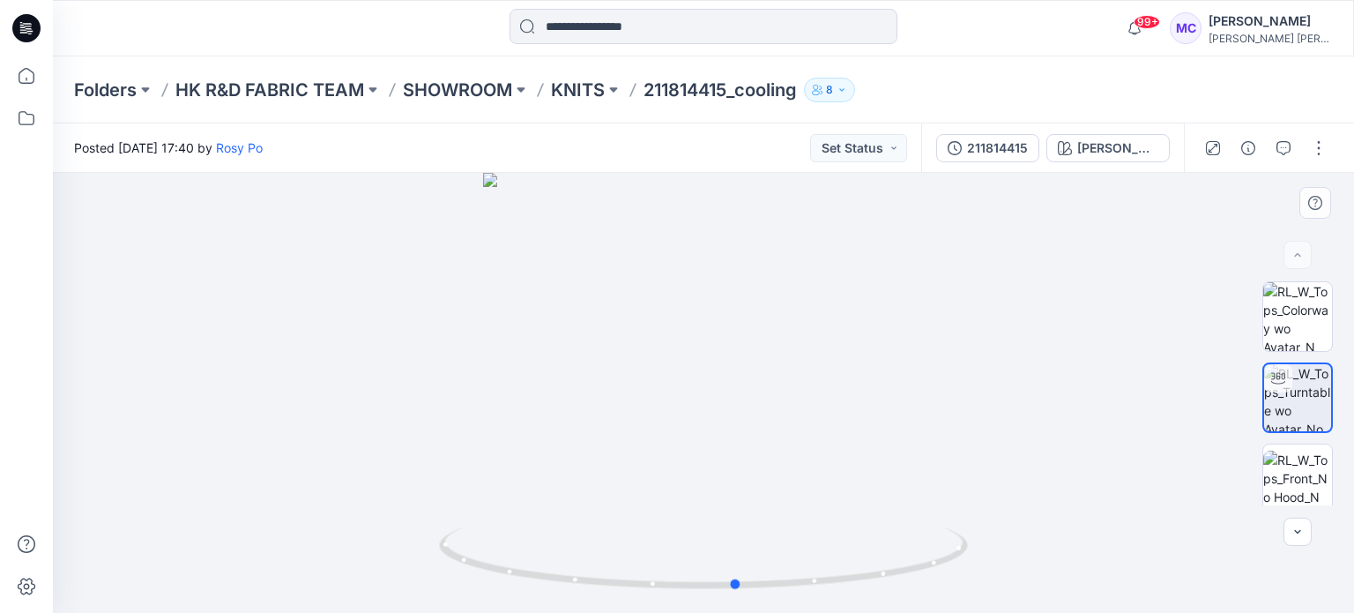
drag, startPoint x: 840, startPoint y: 583, endPoint x: 344, endPoint y: 503, distance: 502.7
click at [344, 503] on div at bounding box center [703, 393] width 1301 height 440
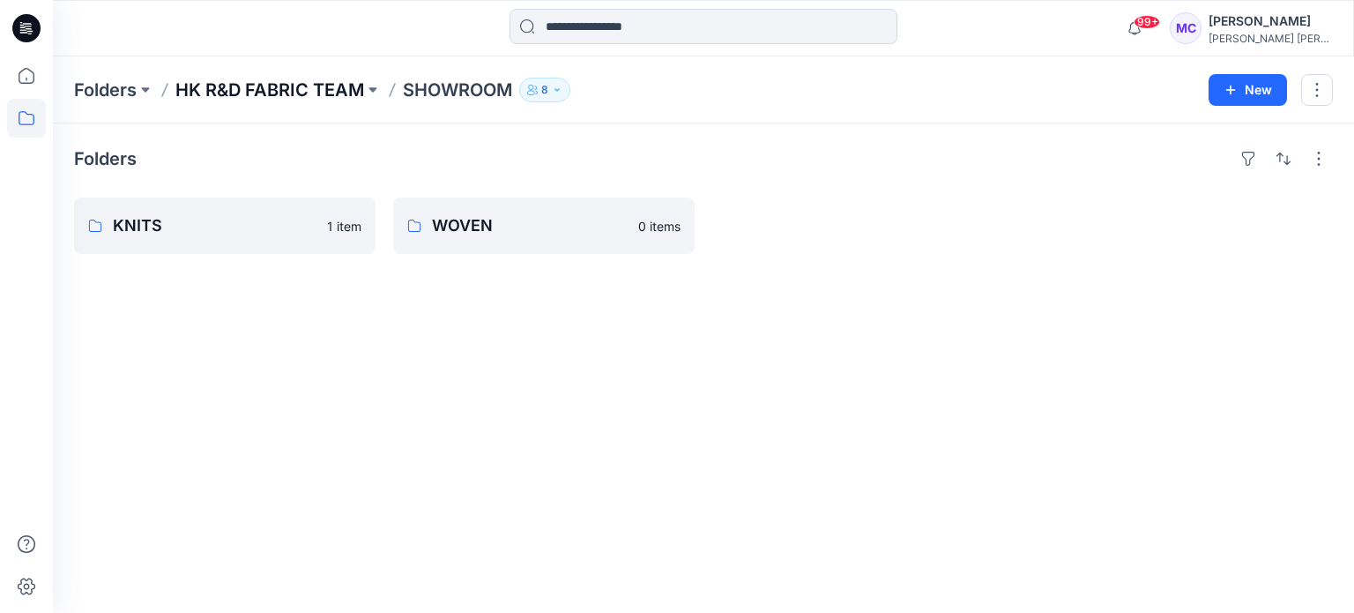
click at [276, 87] on p "HK R&D FABRIC TEAM" at bounding box center [269, 90] width 189 height 25
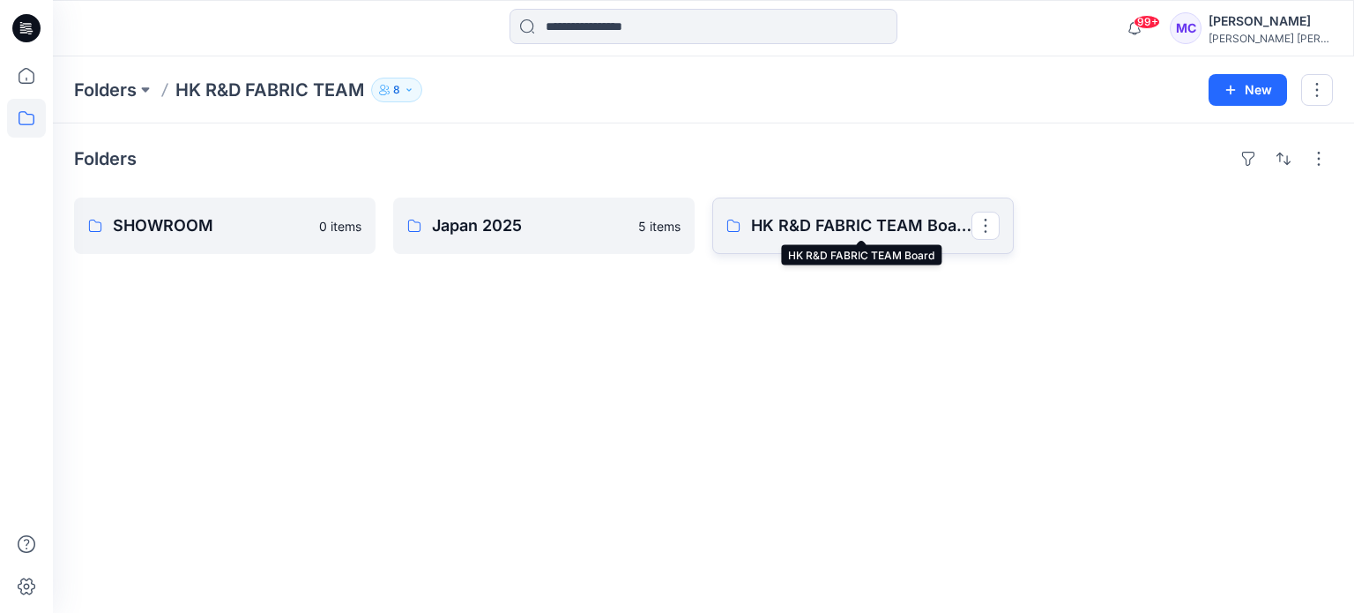
click at [783, 235] on p "HK R&D FABRIC TEAM Board" at bounding box center [861, 225] width 220 height 25
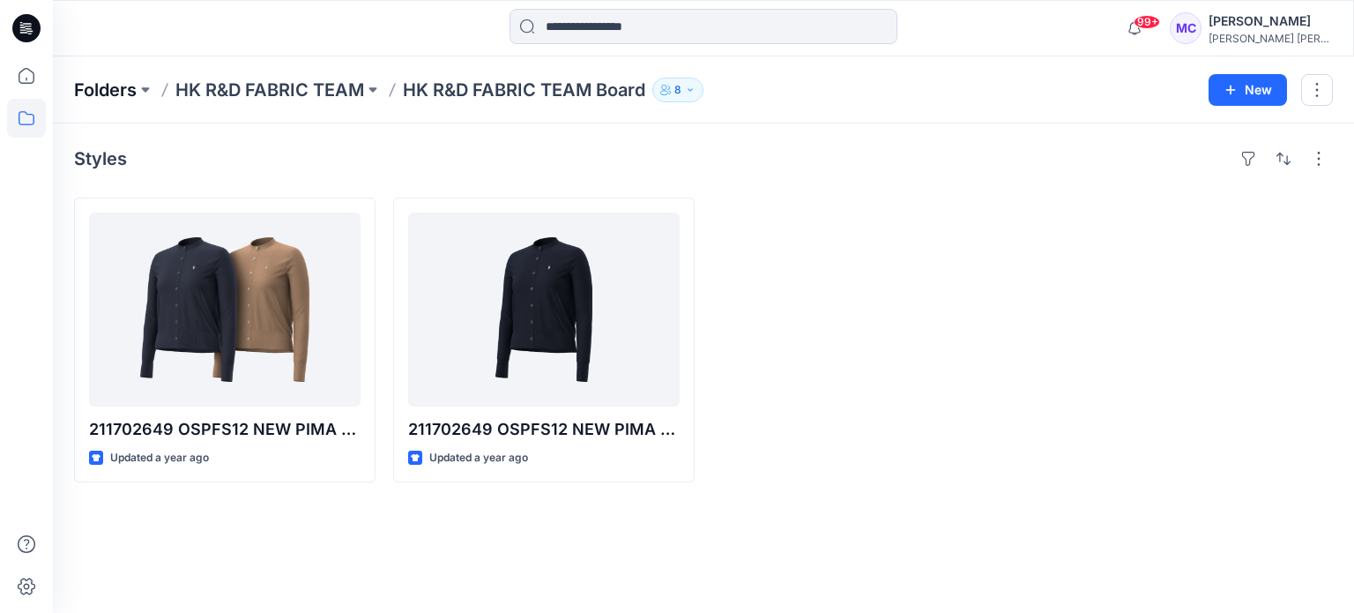
click at [110, 84] on p "Folders" at bounding box center [105, 90] width 63 height 25
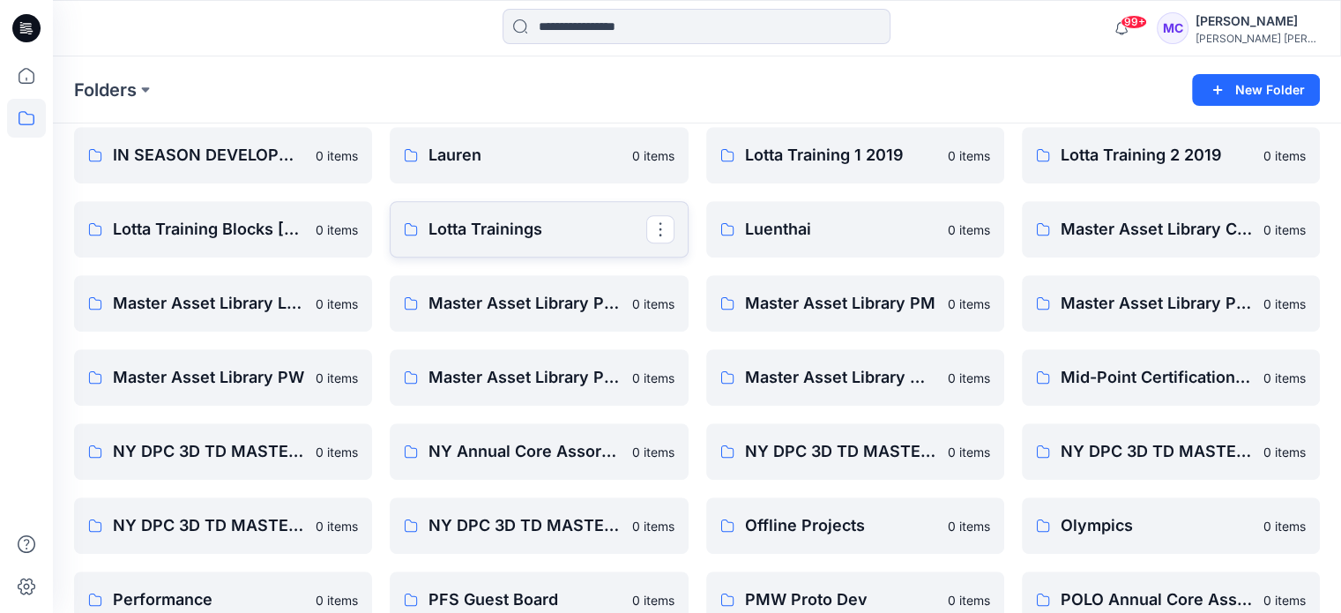
scroll to position [970, 0]
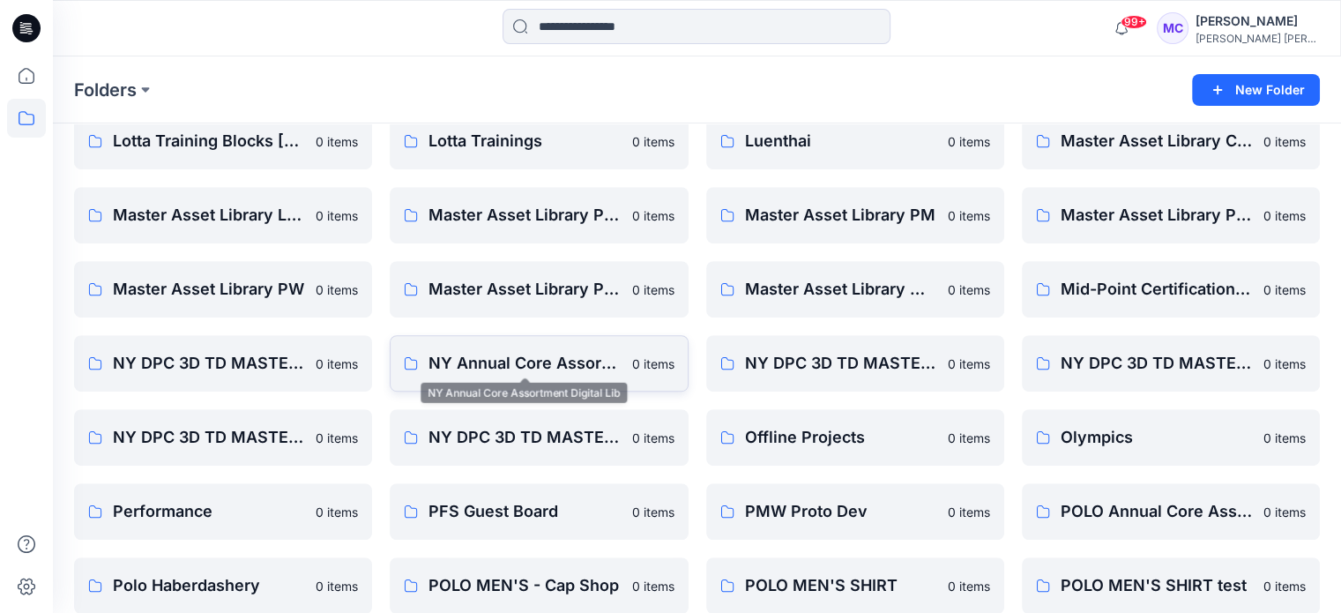
click at [561, 354] on p "NY Annual Core Assortment Digital Lib" at bounding box center [525, 363] width 192 height 25
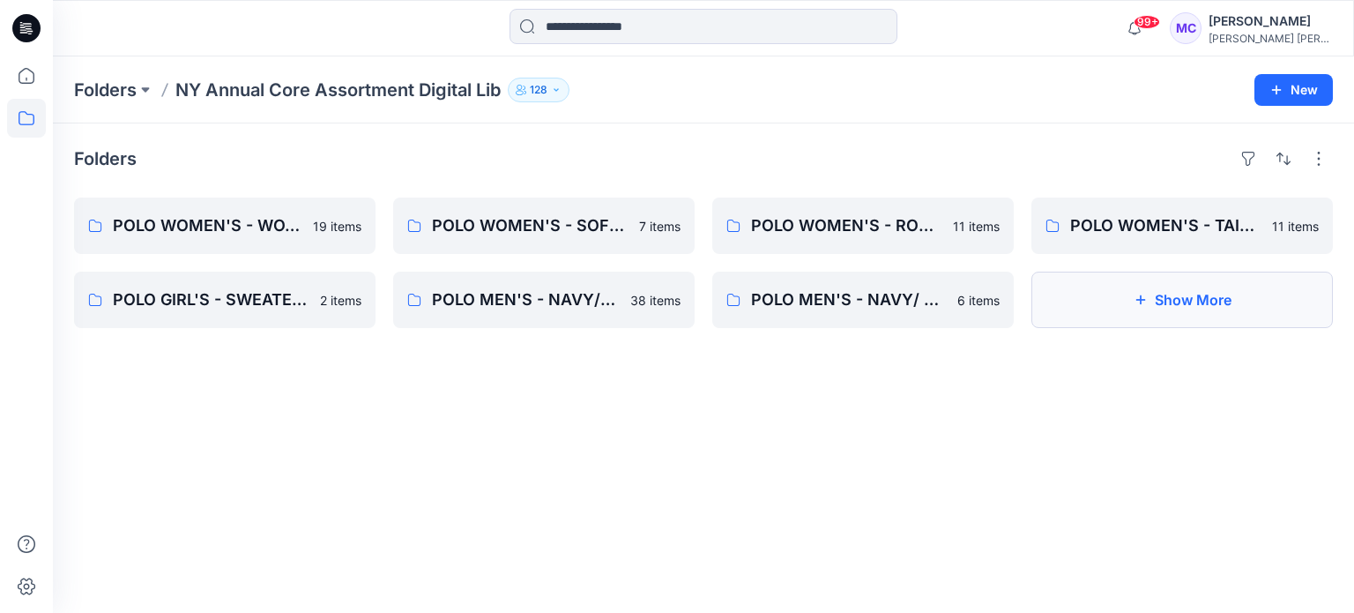
click at [1155, 294] on button "Show More" at bounding box center [1183, 300] width 302 height 56
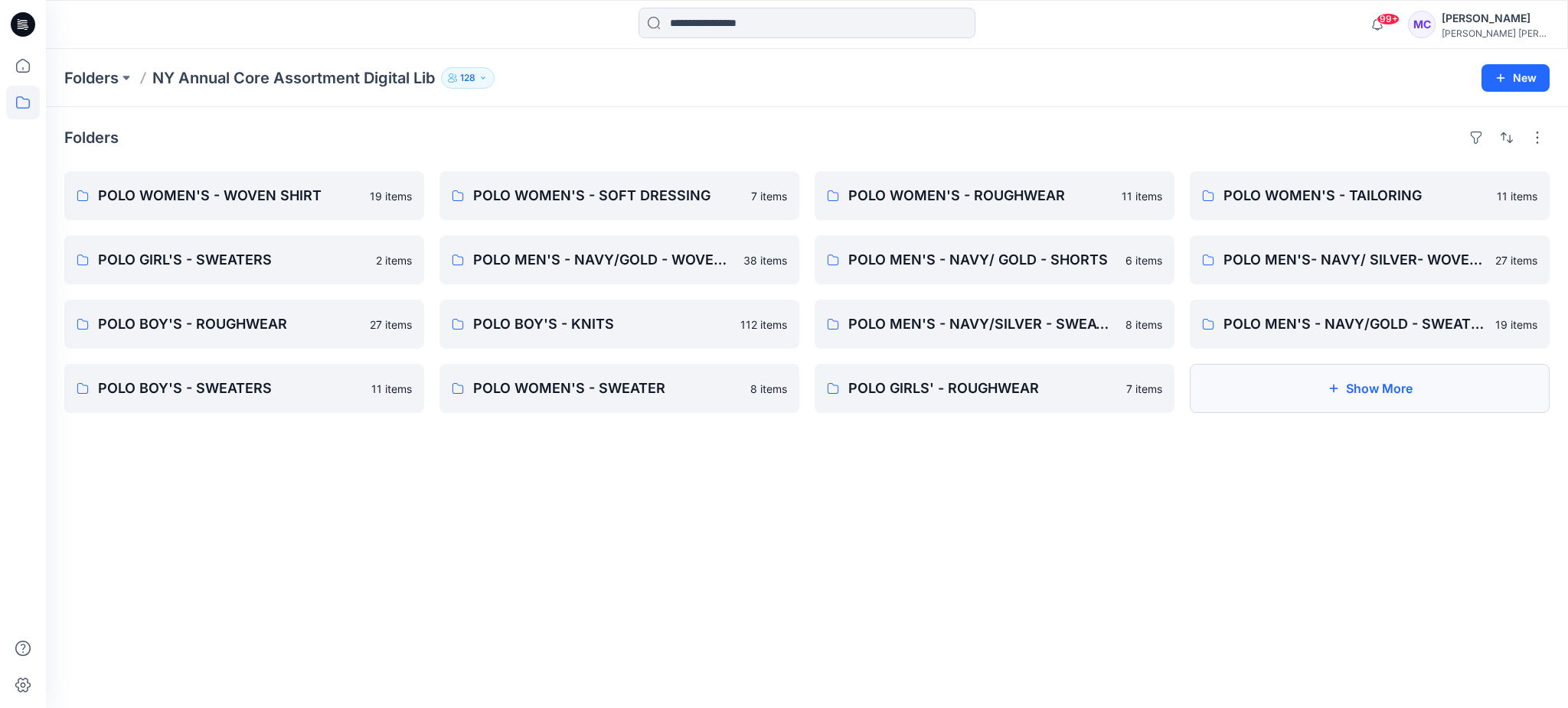
click at [1163, 397] on button "Show More" at bounding box center [1369, 389] width 359 height 49
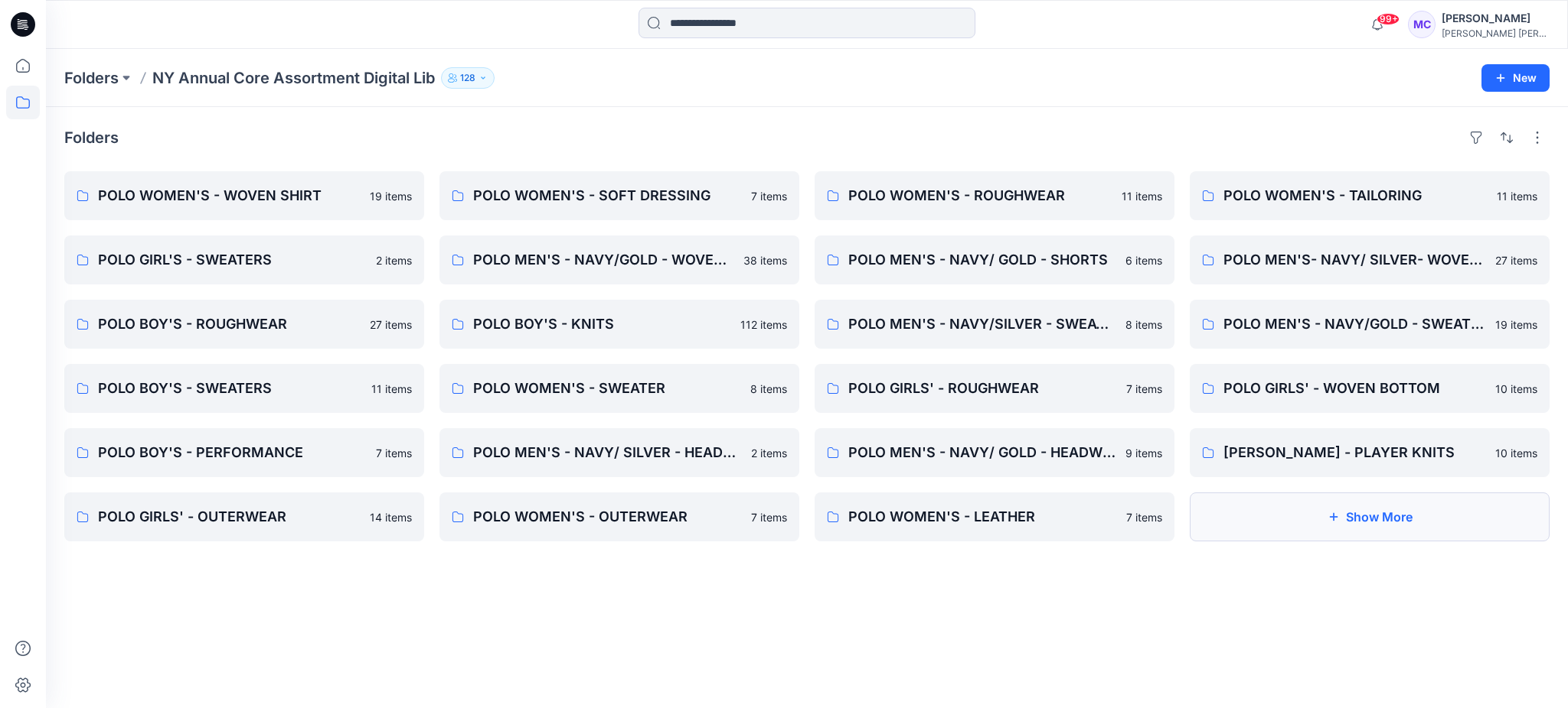
click at [1163, 515] on button "Show More" at bounding box center [1369, 517] width 359 height 49
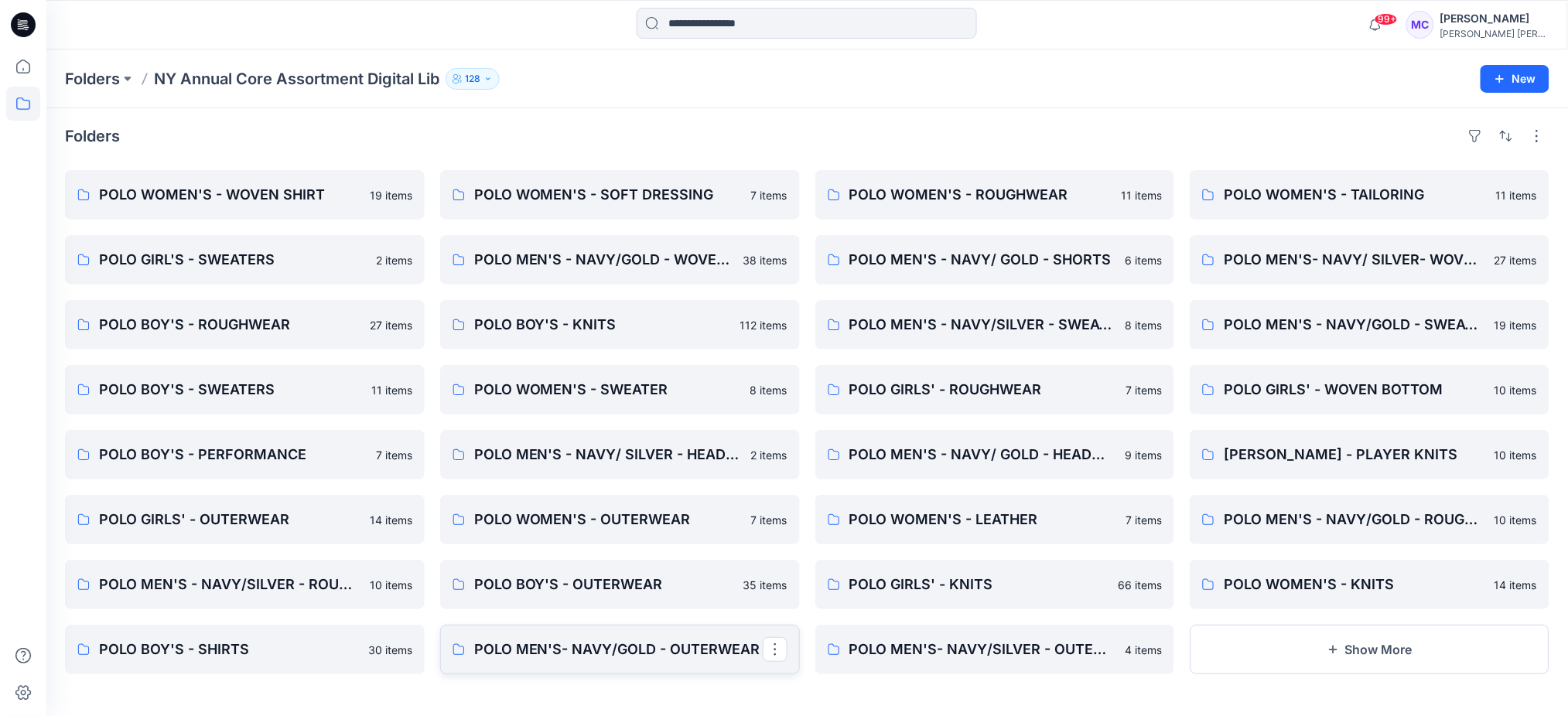
scroll to position [4, 0]
click at [1176, 133] on button "button" at bounding box center [1507, 135] width 25 height 25
click at [1176, 198] on button "A to Z" at bounding box center [1444, 211] width 140 height 35
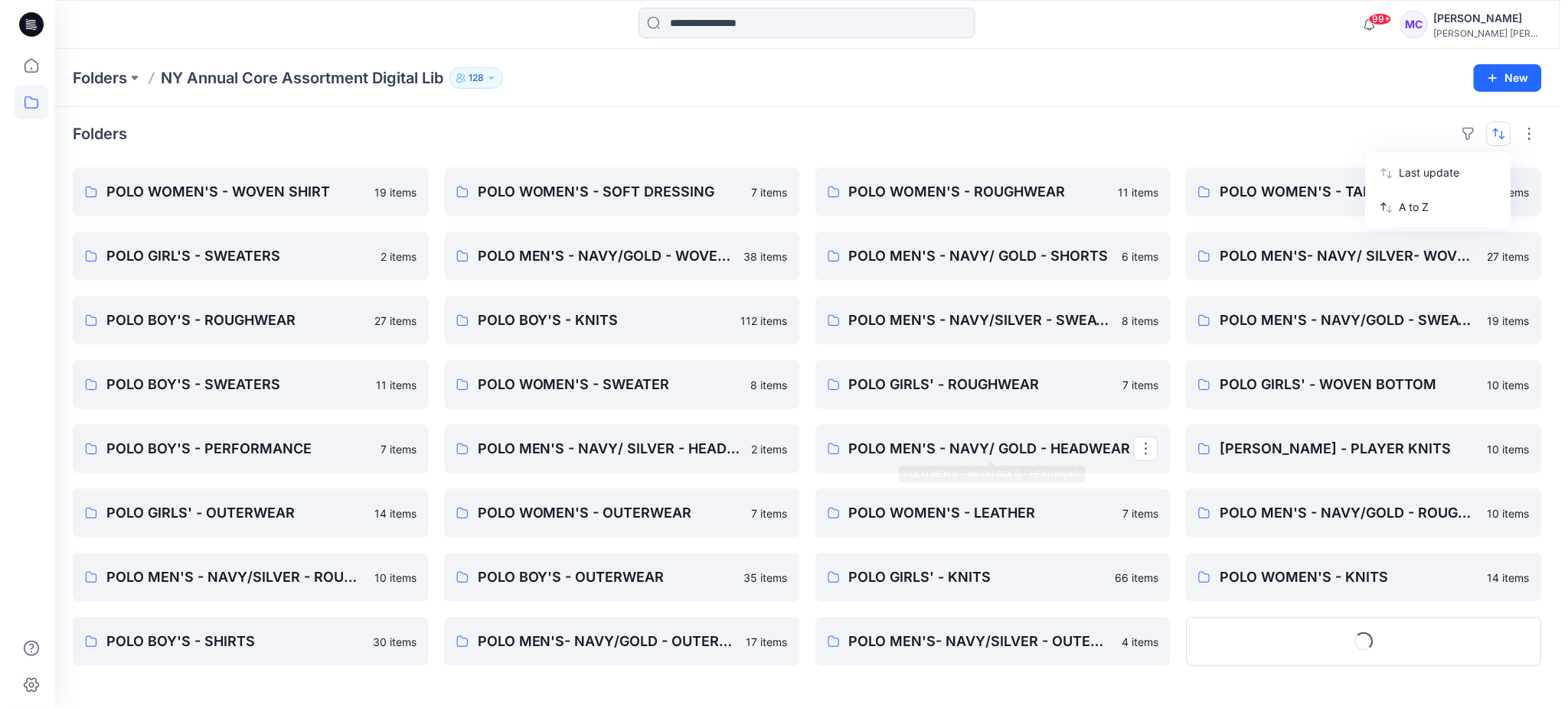
scroll to position [0, 0]
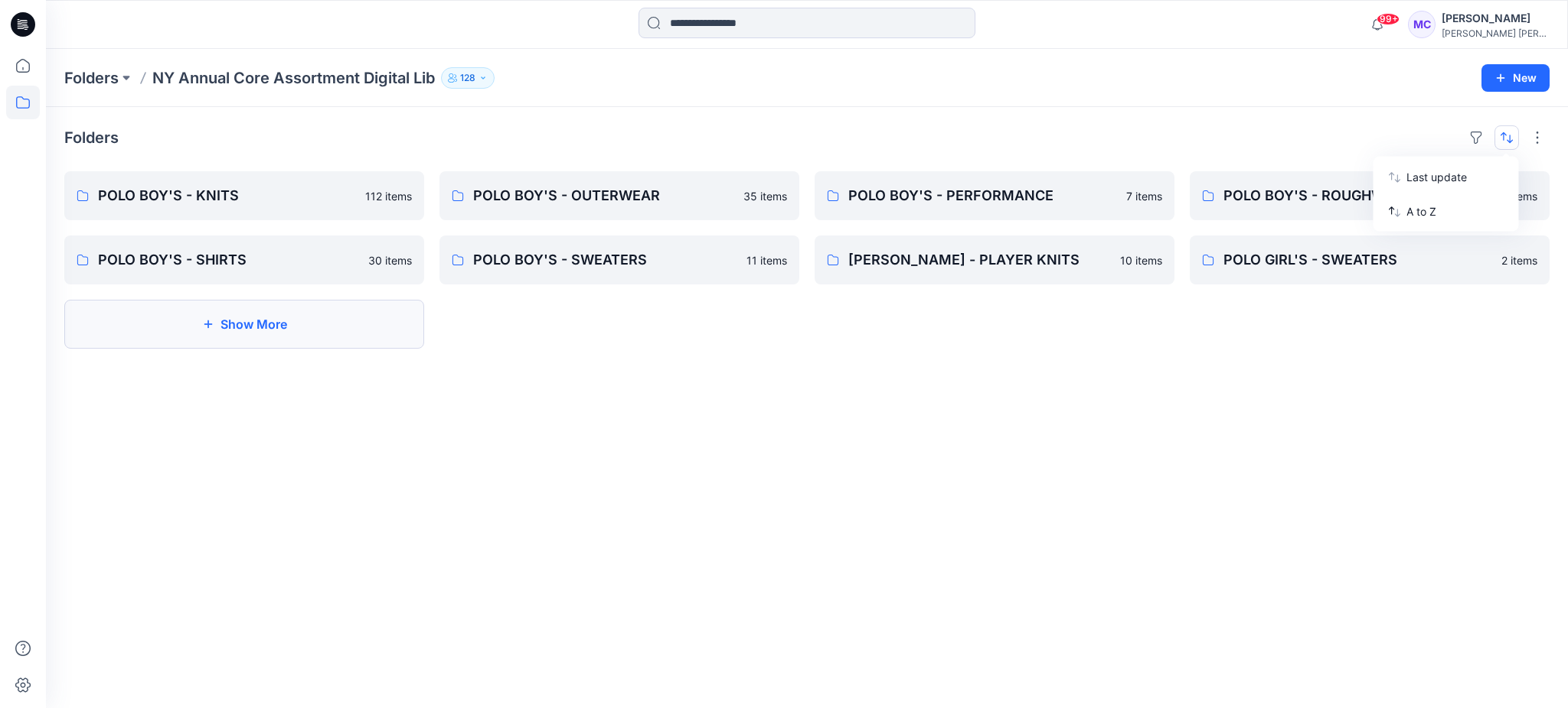
click at [223, 331] on button "Show More" at bounding box center [244, 324] width 359 height 49
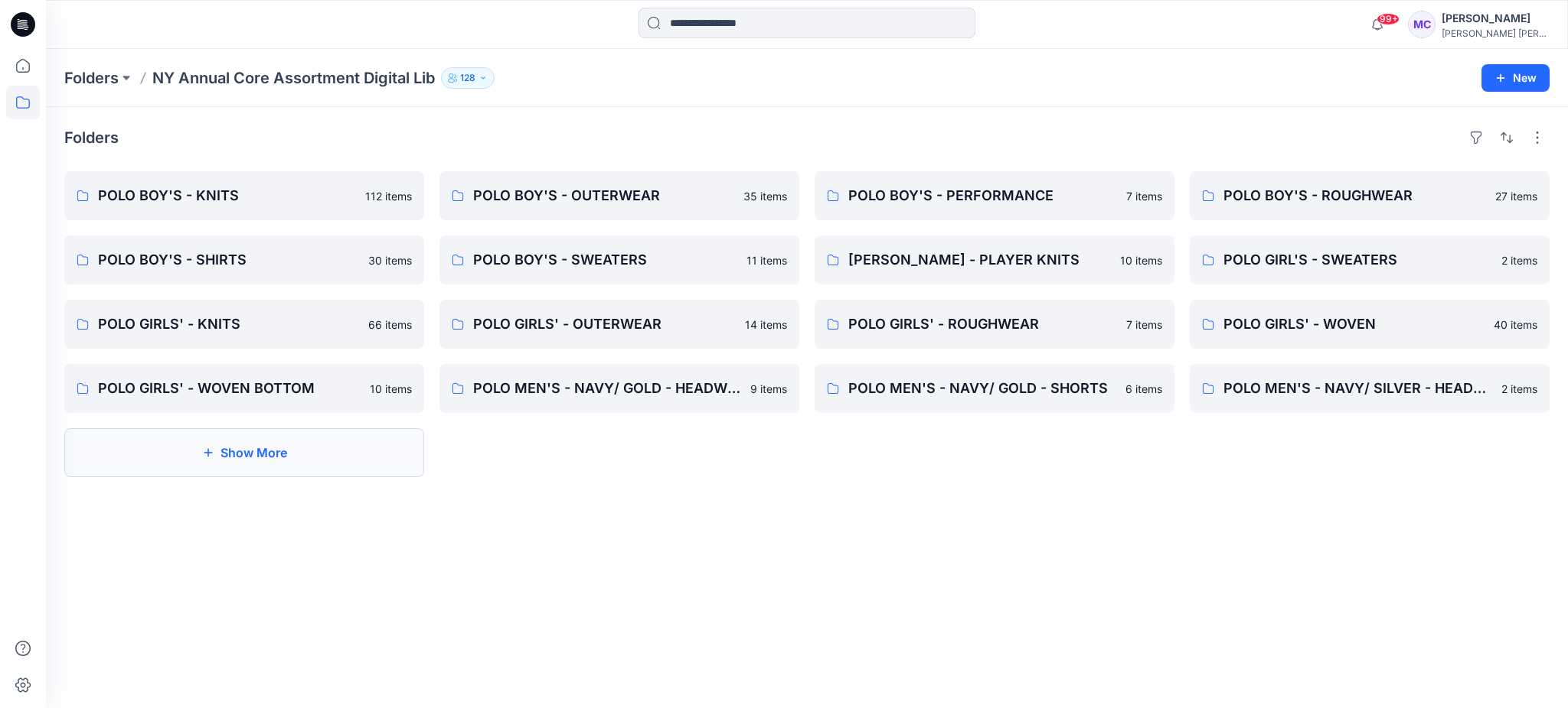
click at [226, 446] on button "Show More" at bounding box center [244, 453] width 359 height 49
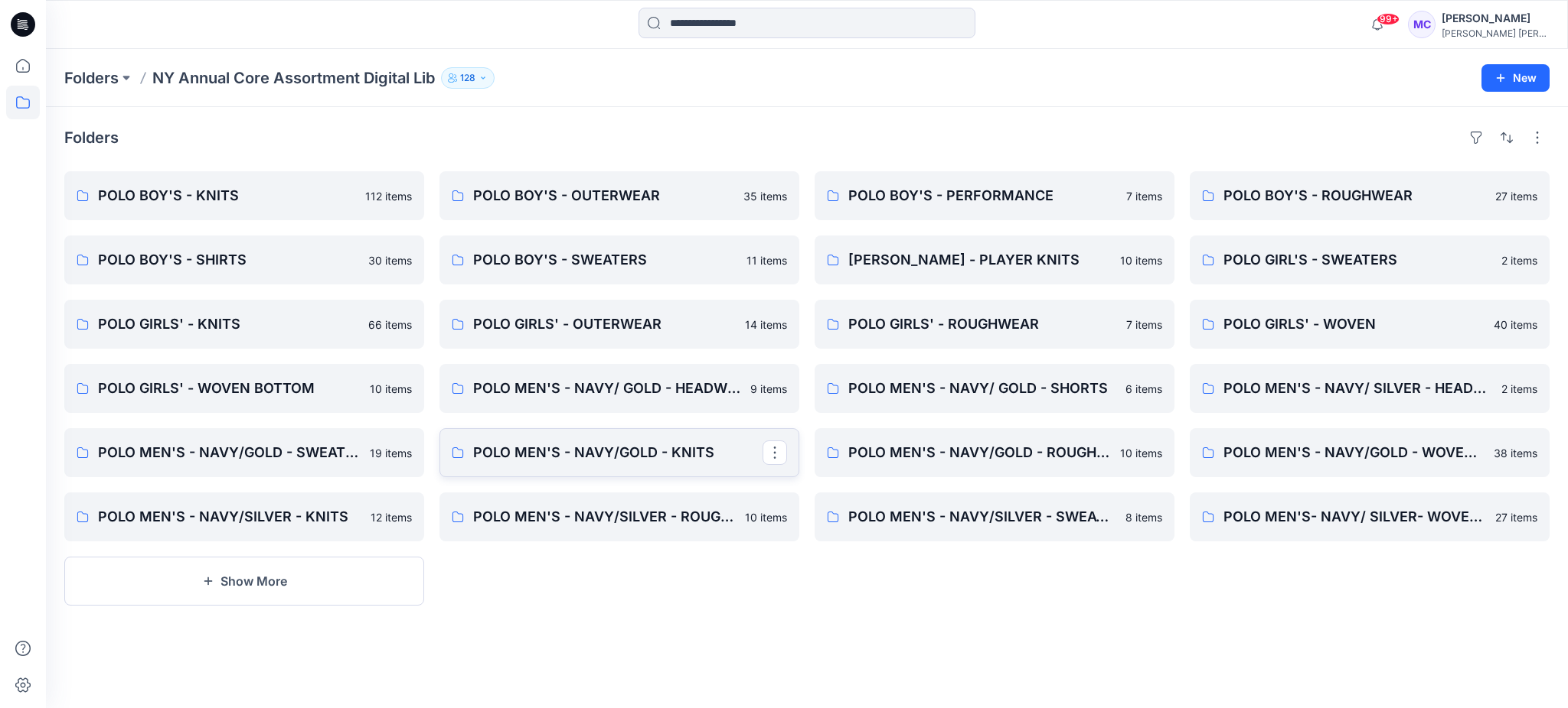
click at [621, 475] on link "POLO MEN'S - NAVY/GOLD - KNITS" at bounding box center [619, 453] width 359 height 49
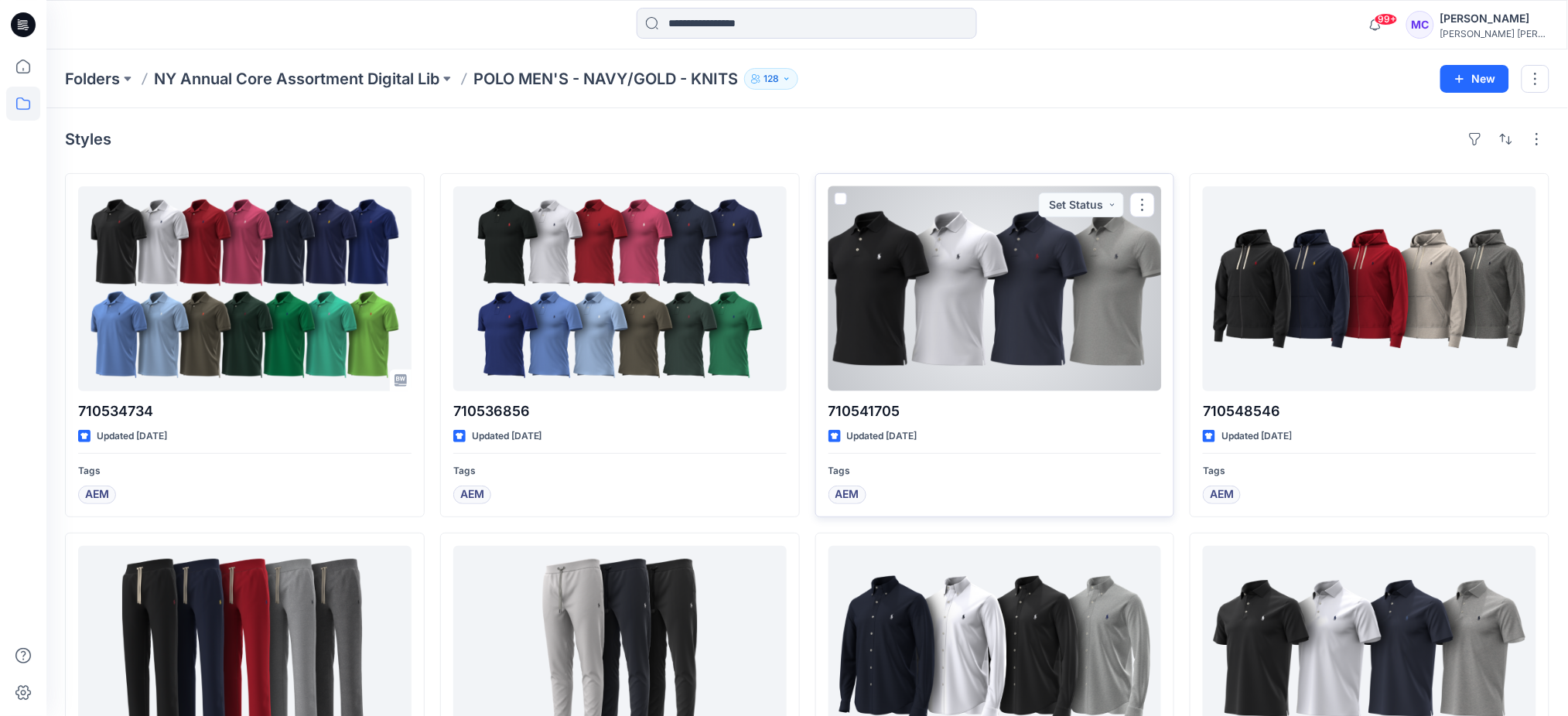
click at [938, 333] on div at bounding box center [995, 289] width 333 height 205
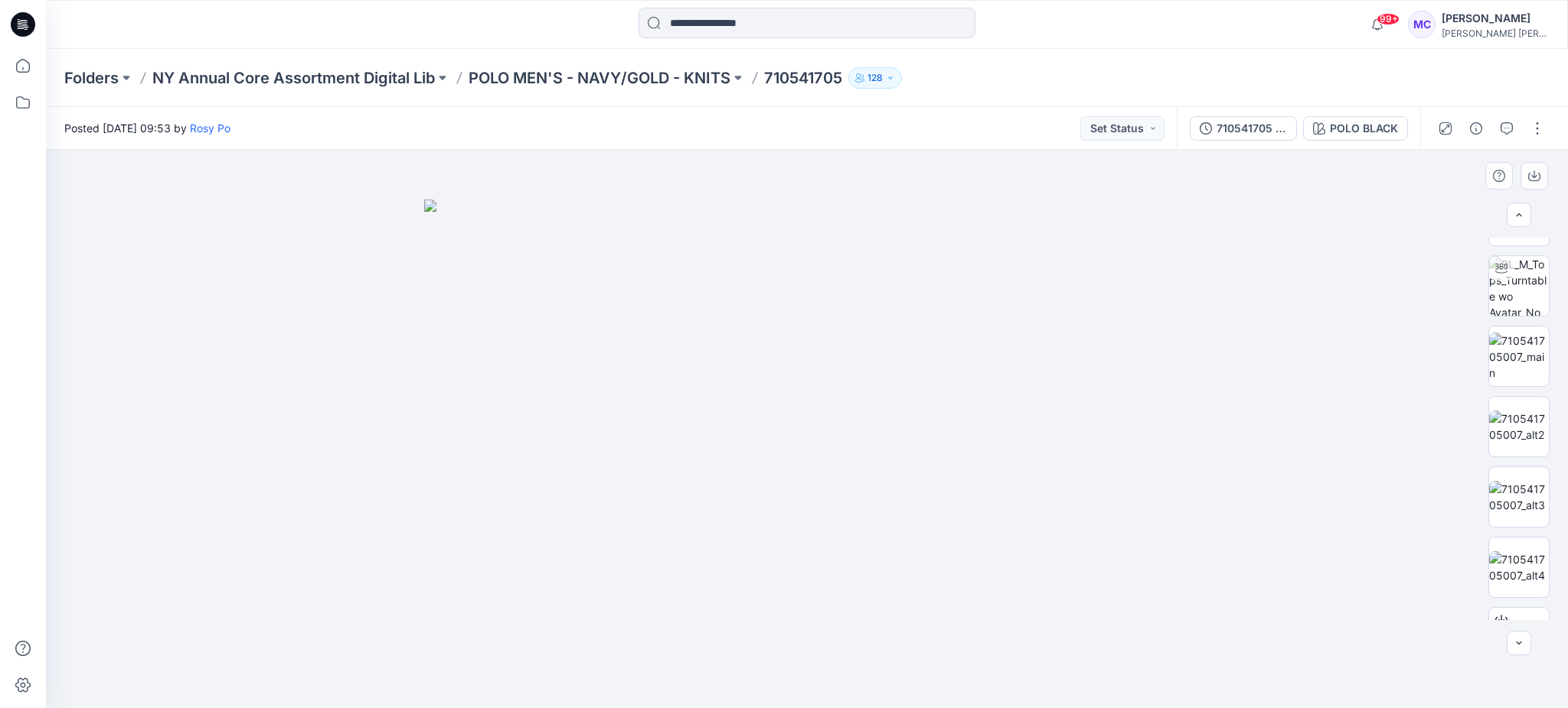
scroll to position [172, 0]
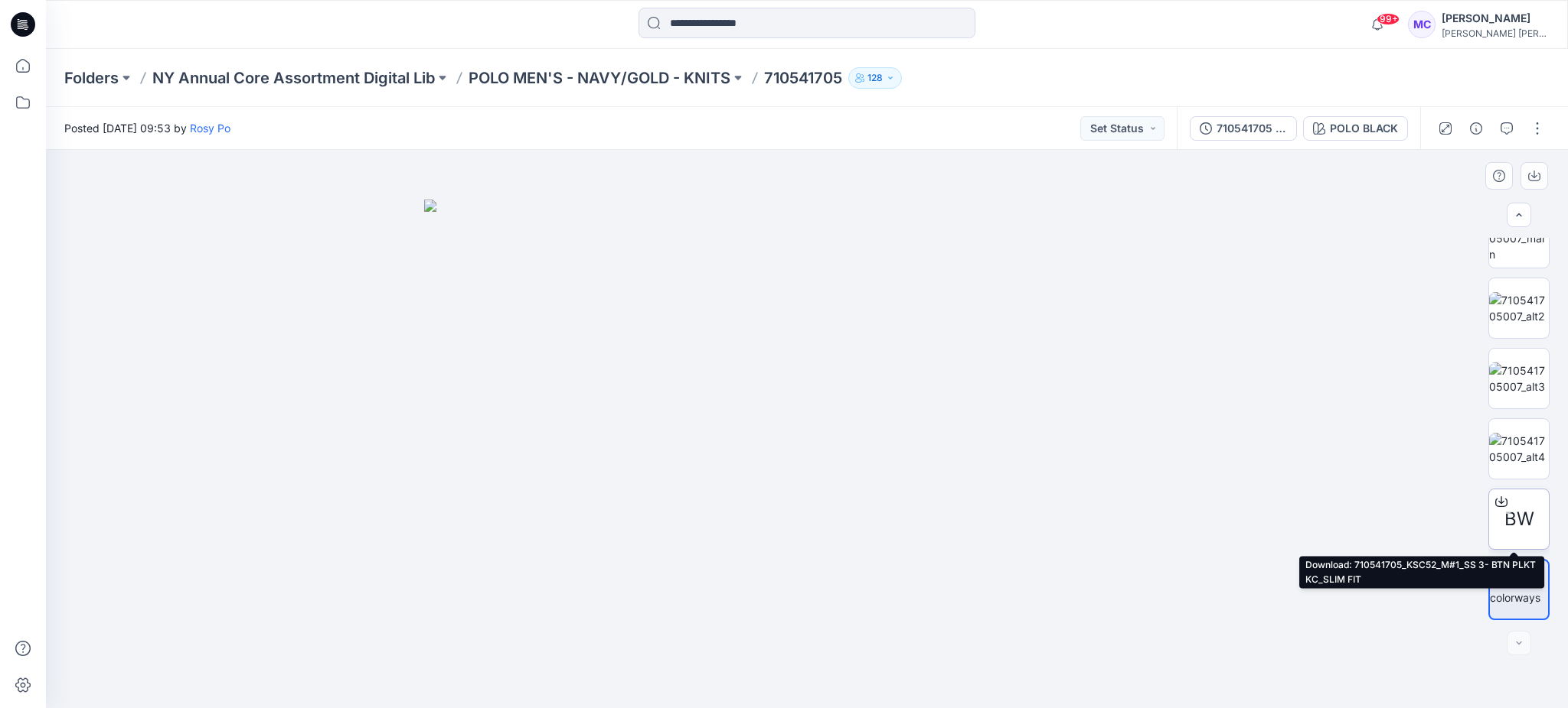
click at [1163, 522] on span "BW" at bounding box center [1519, 520] width 30 height 28
